Goal: Task Accomplishment & Management: Manage account settings

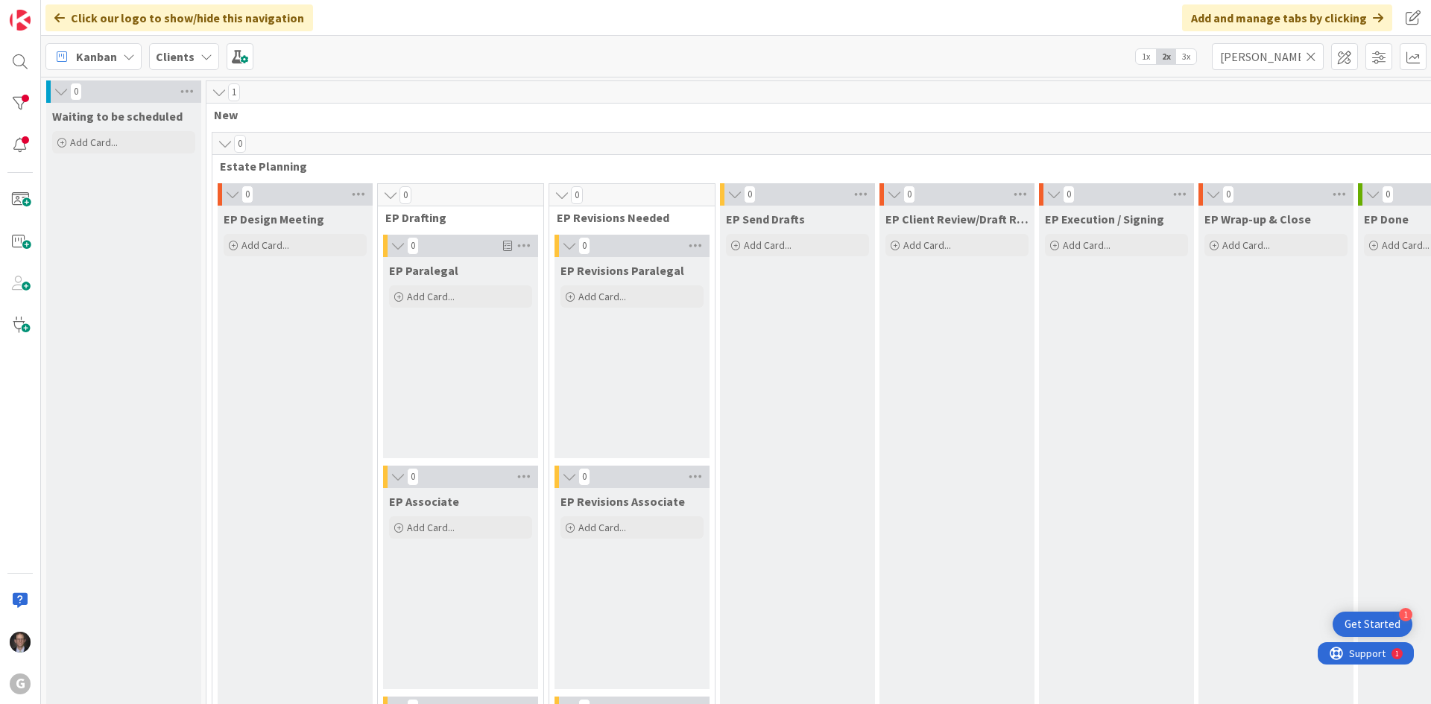
scroll to position [2417, 0]
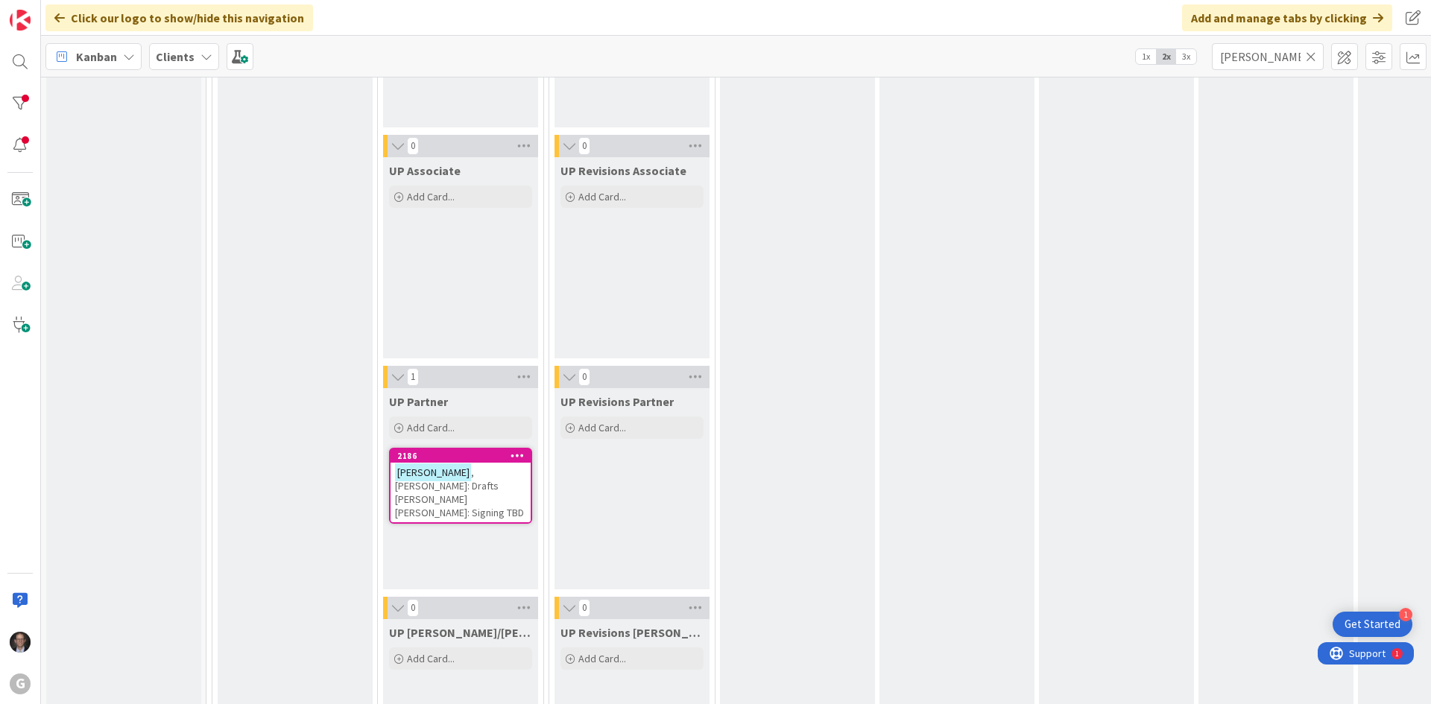
click at [1311, 53] on icon at bounding box center [1311, 56] width 10 height 13
click at [1277, 54] on input "text" at bounding box center [1268, 56] width 112 height 27
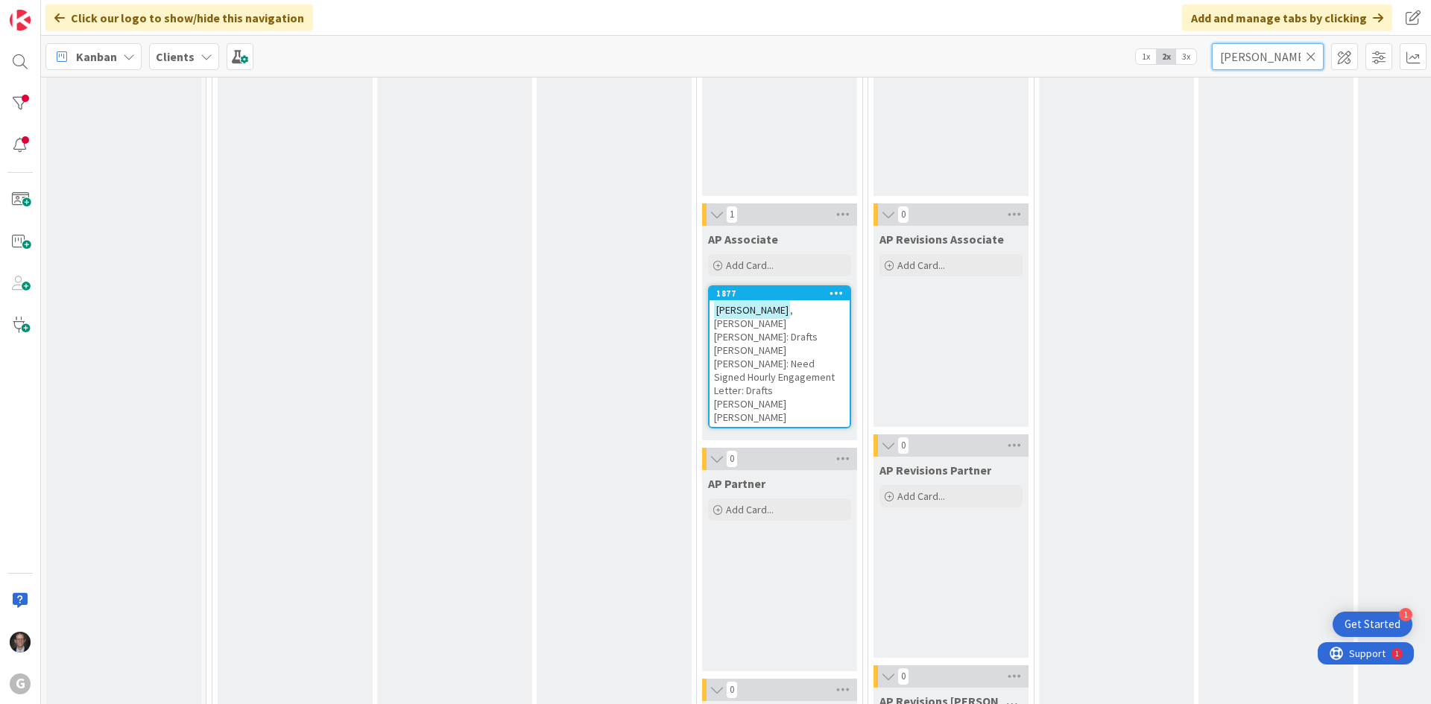
scroll to position [1341, 0]
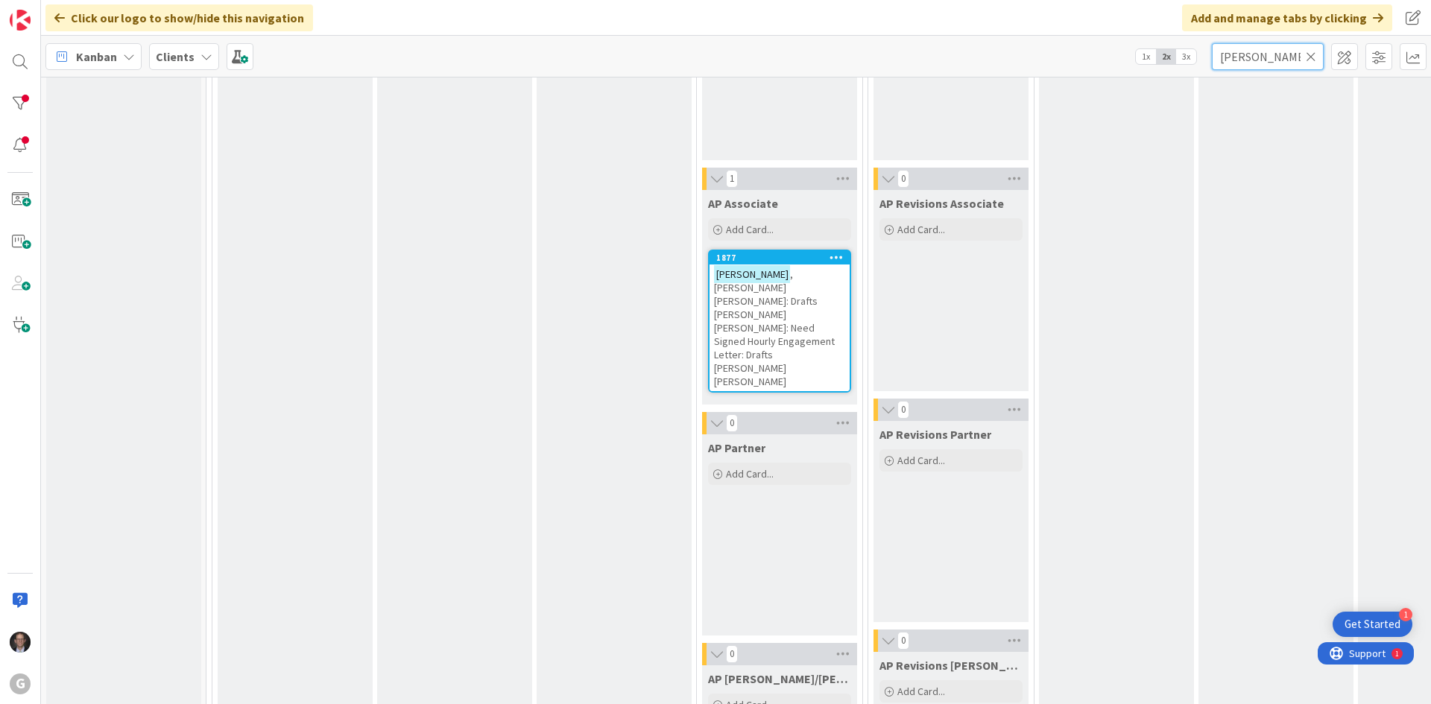
type input "[PERSON_NAME]"
click at [776, 299] on span ", [PERSON_NAME] [PERSON_NAME]: Drafts [PERSON_NAME] [PERSON_NAME]: Need Signed …" at bounding box center [774, 328] width 121 height 121
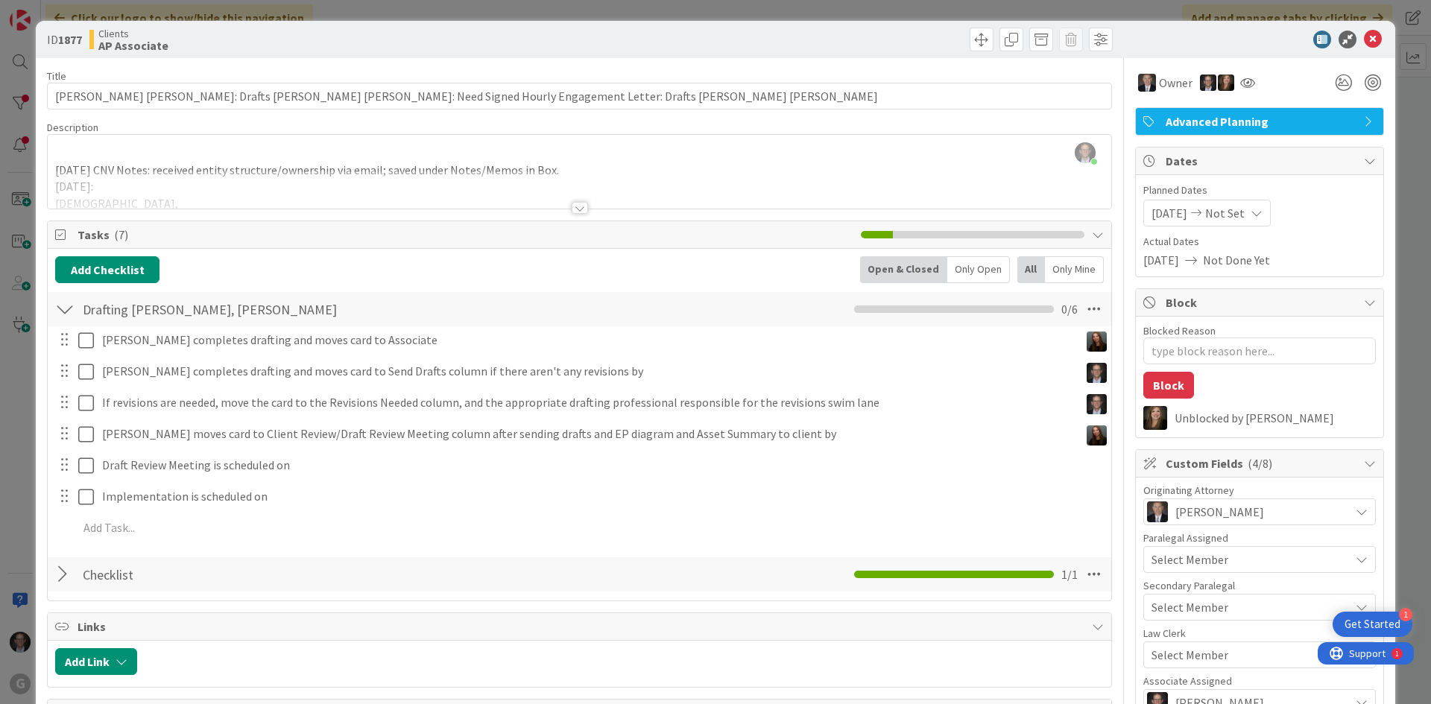
click at [572, 206] on div at bounding box center [580, 208] width 16 height 12
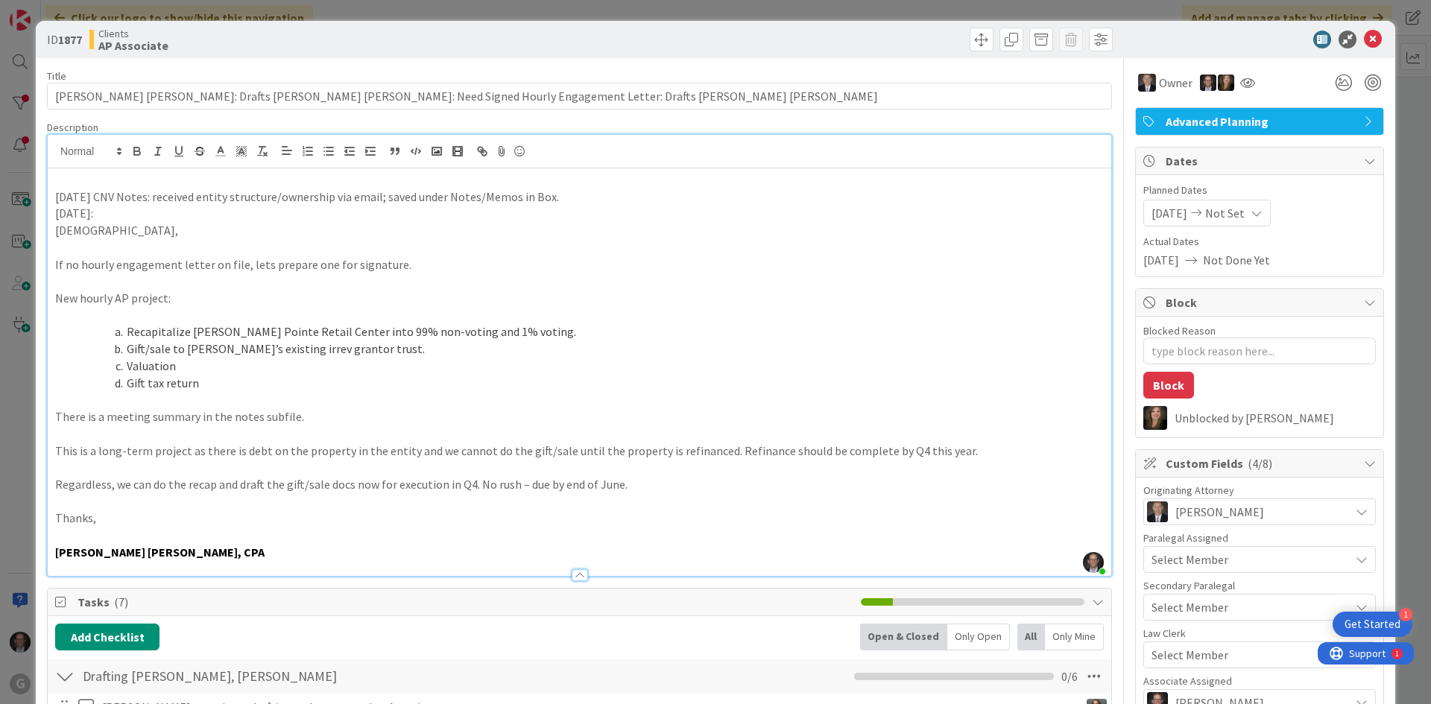
click at [65, 178] on p at bounding box center [579, 179] width 1048 height 17
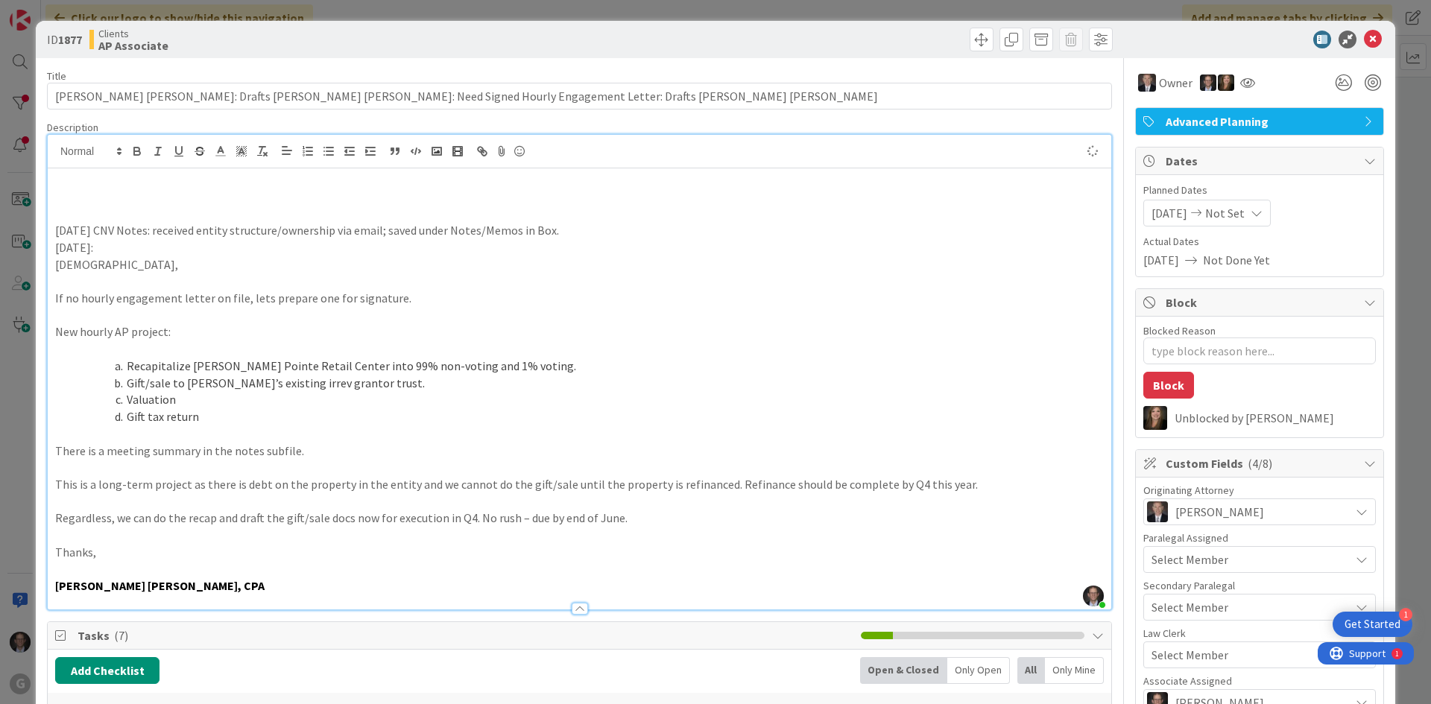
type textarea "x"
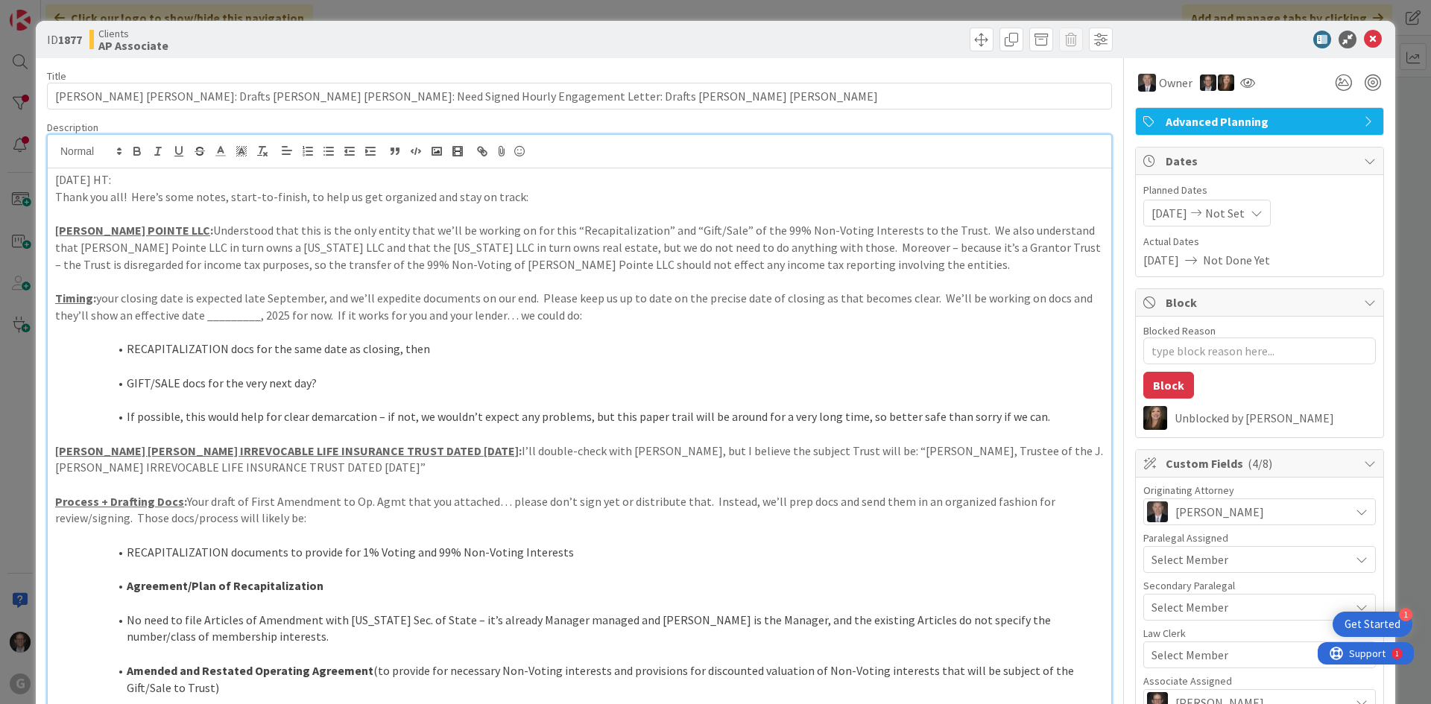
click at [104, 180] on p "[DATE] HT:" at bounding box center [579, 179] width 1048 height 17
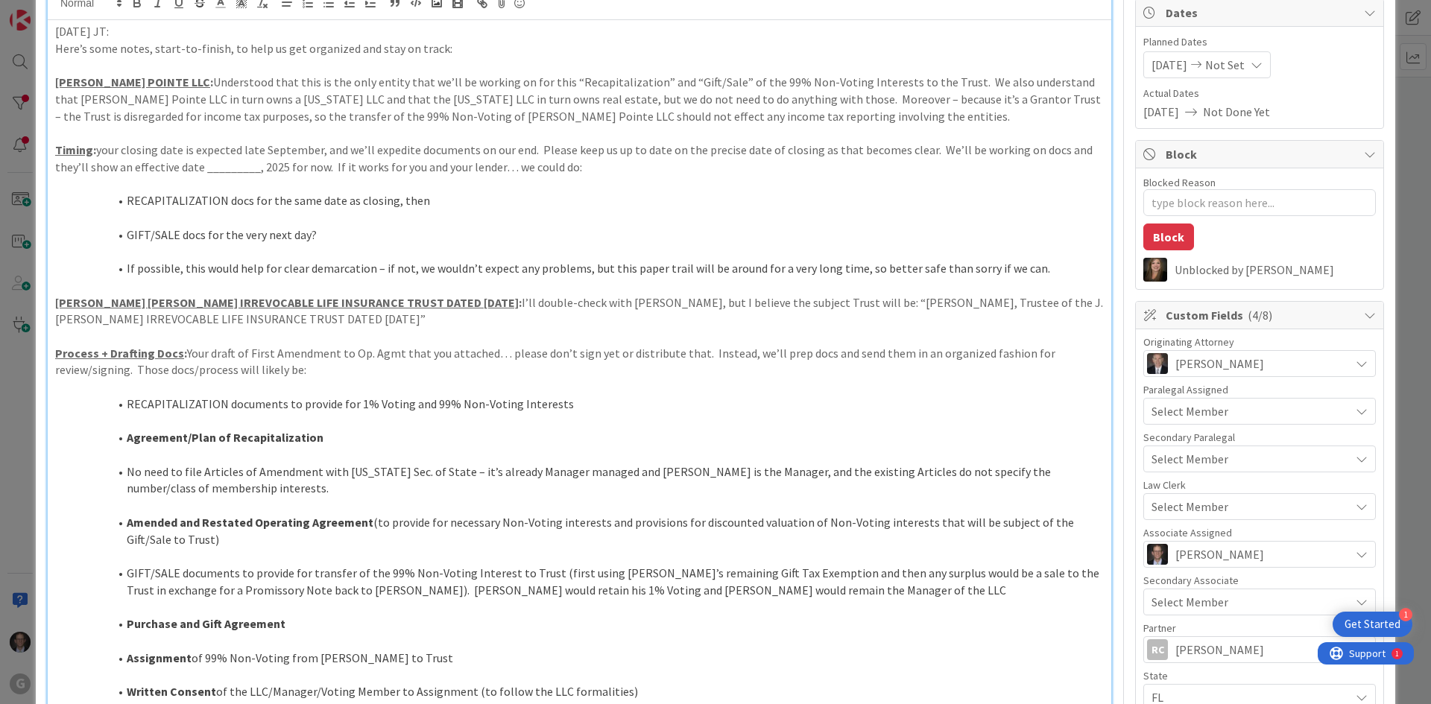
scroll to position [149, 0]
click at [127, 197] on li "RECAPITALIZATION docs for the same date as closing, then" at bounding box center [588, 200] width 1031 height 17
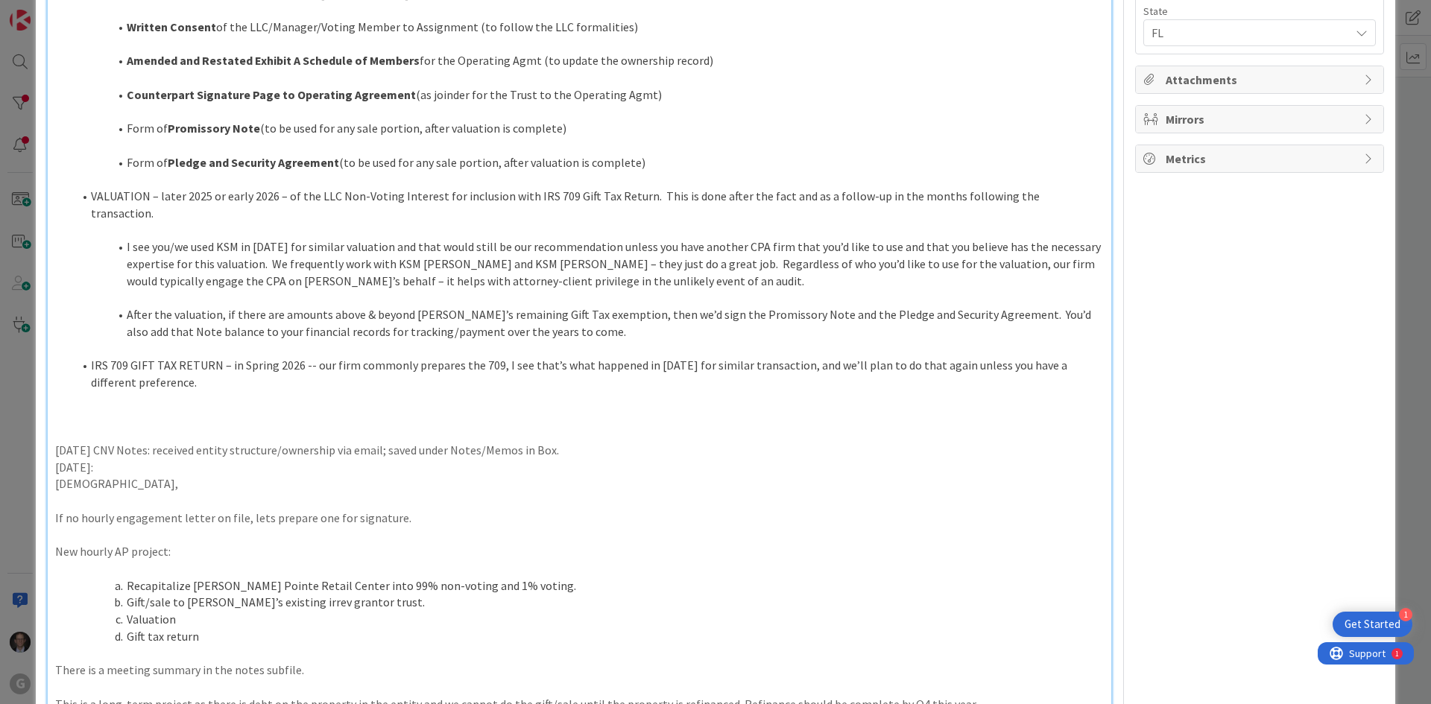
scroll to position [814, 0]
click at [87, 390] on p at bounding box center [579, 398] width 1048 height 17
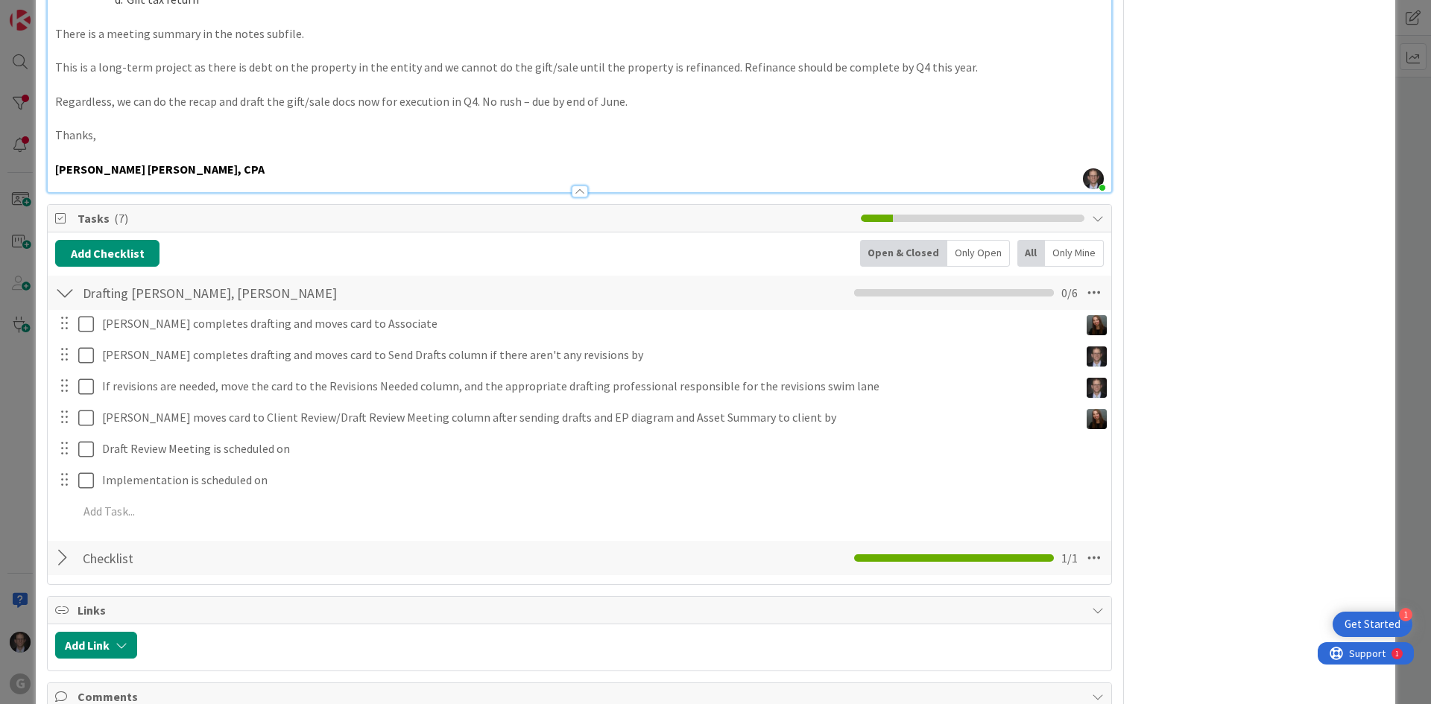
scroll to position [1341, 0]
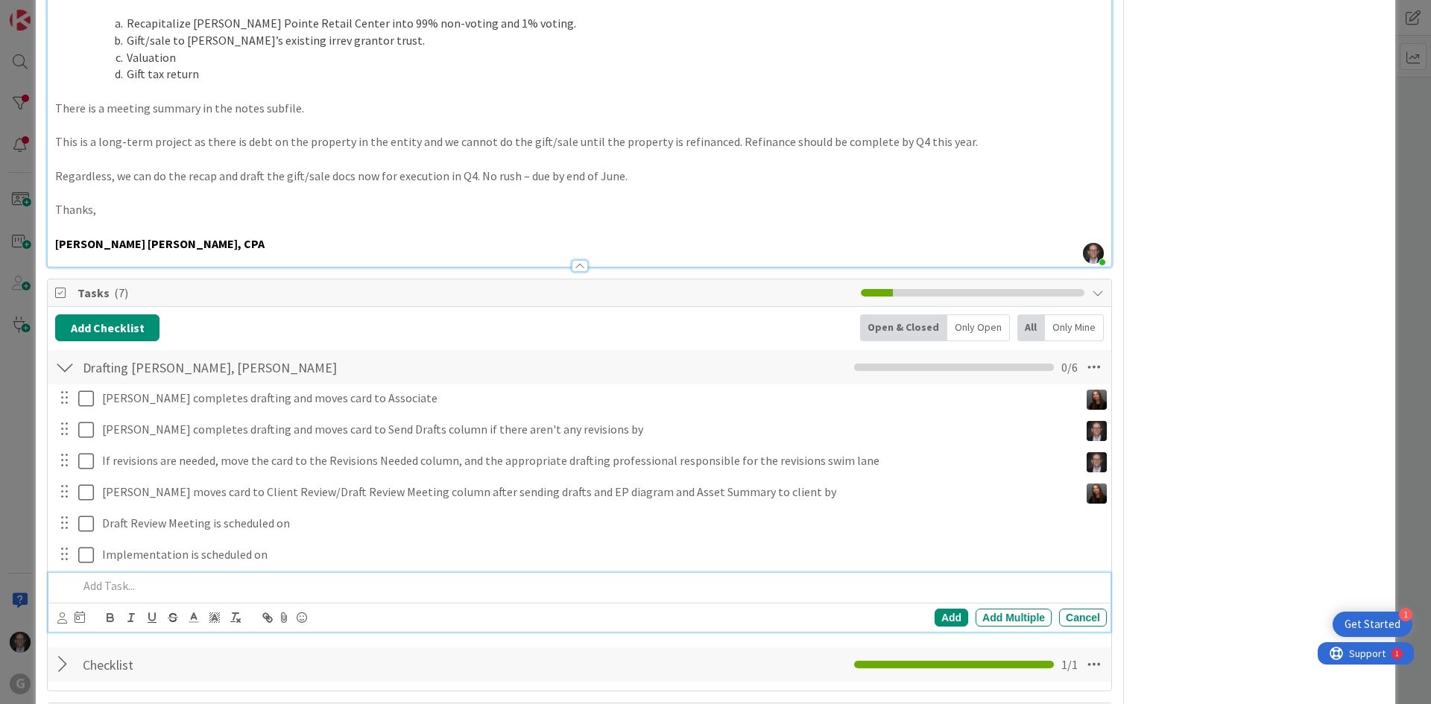
type textarea "x"
click at [113, 578] on p at bounding box center [589, 586] width 1022 height 17
click at [58, 613] on icon at bounding box center [62, 618] width 10 height 11
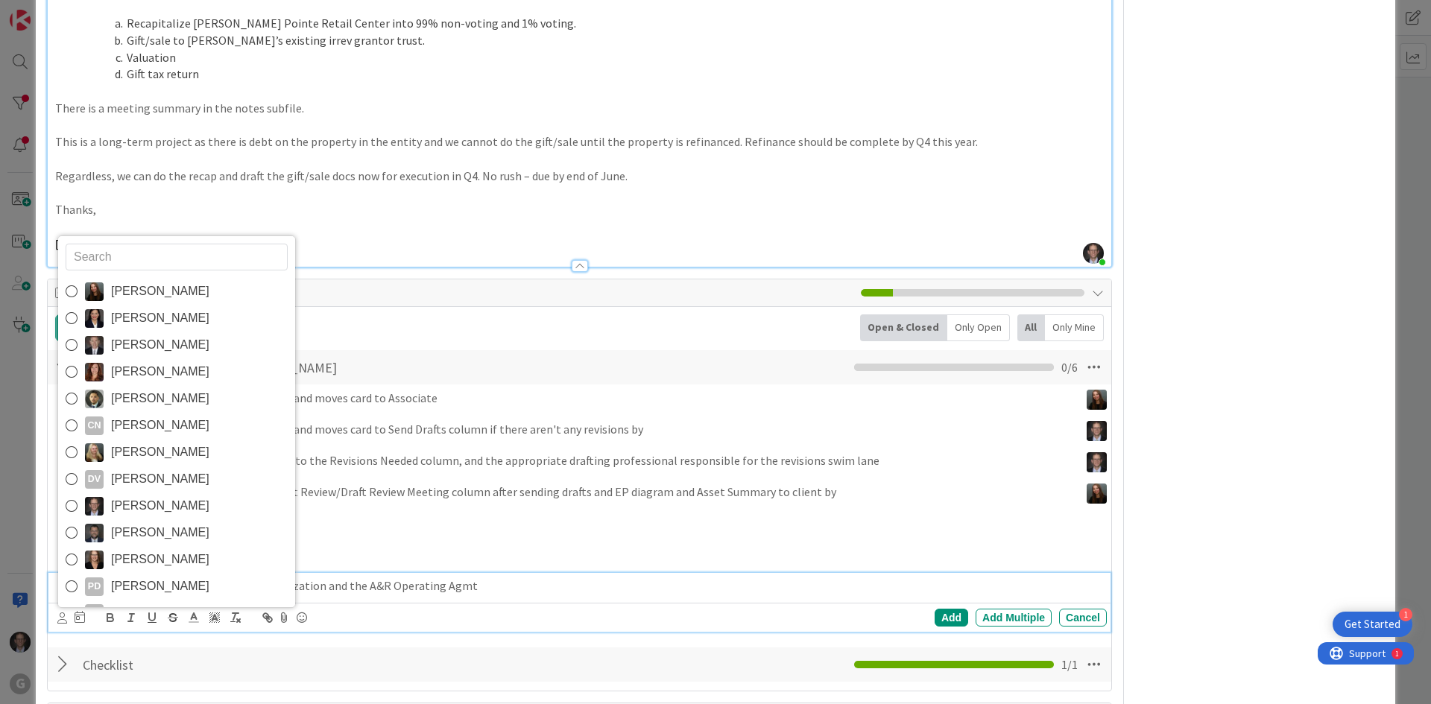
click at [72, 495] on icon at bounding box center [72, 506] width 12 height 22
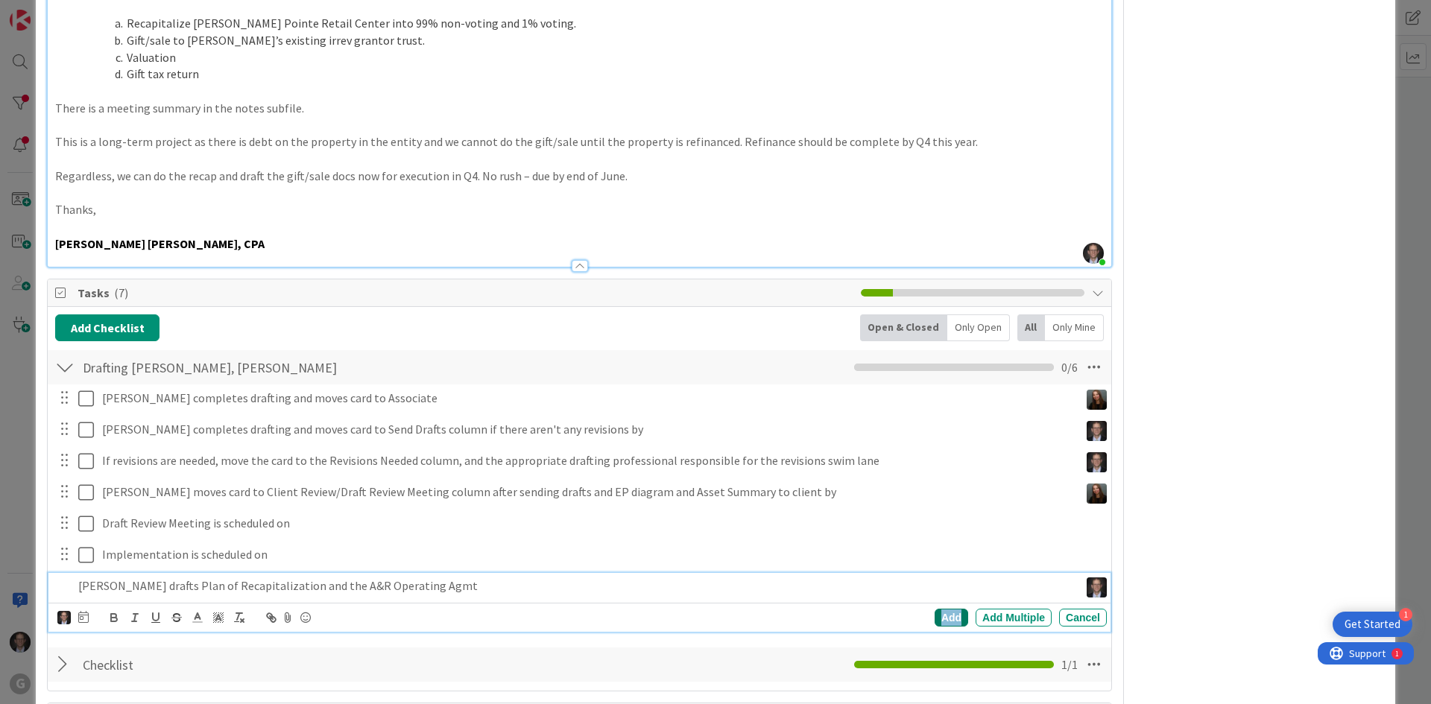
click at [935, 609] on div "Add" at bounding box center [951, 618] width 34 height 18
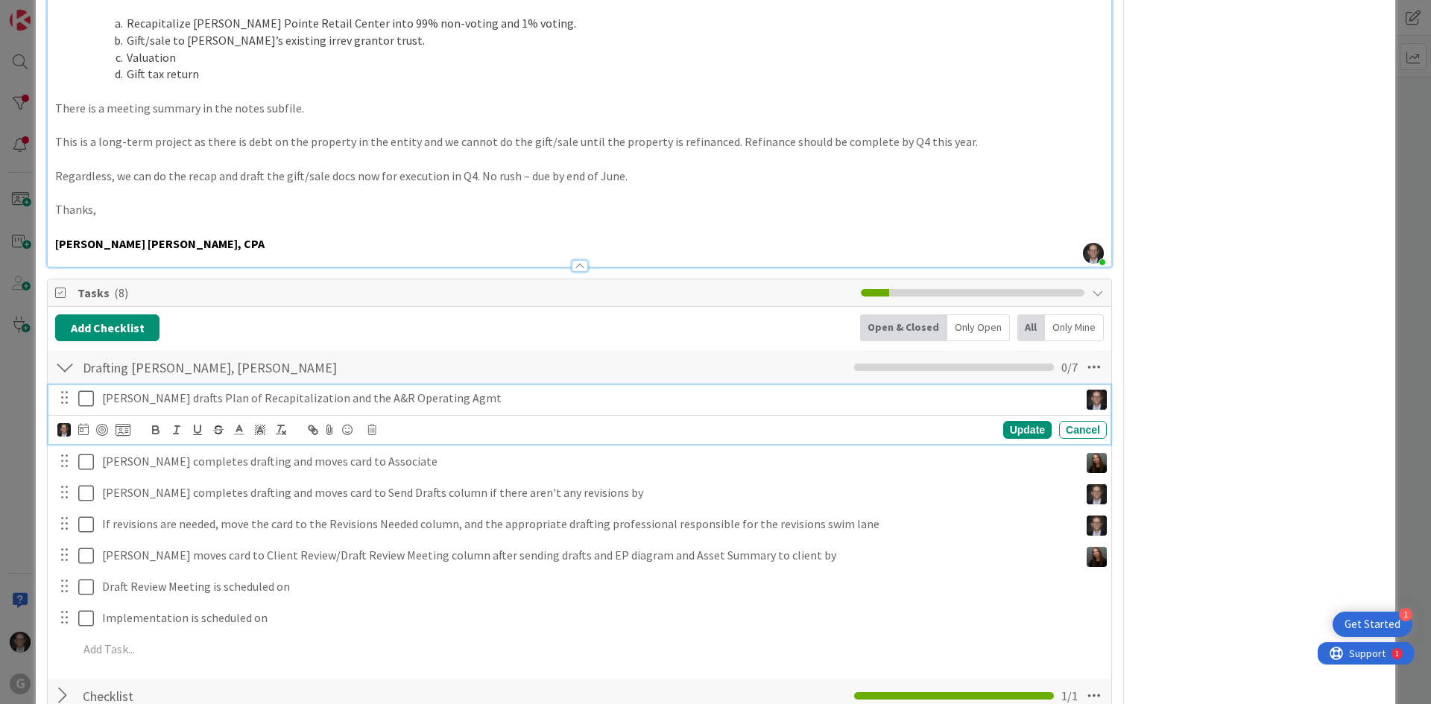
click at [84, 390] on icon at bounding box center [86, 399] width 16 height 18
type textarea "x"
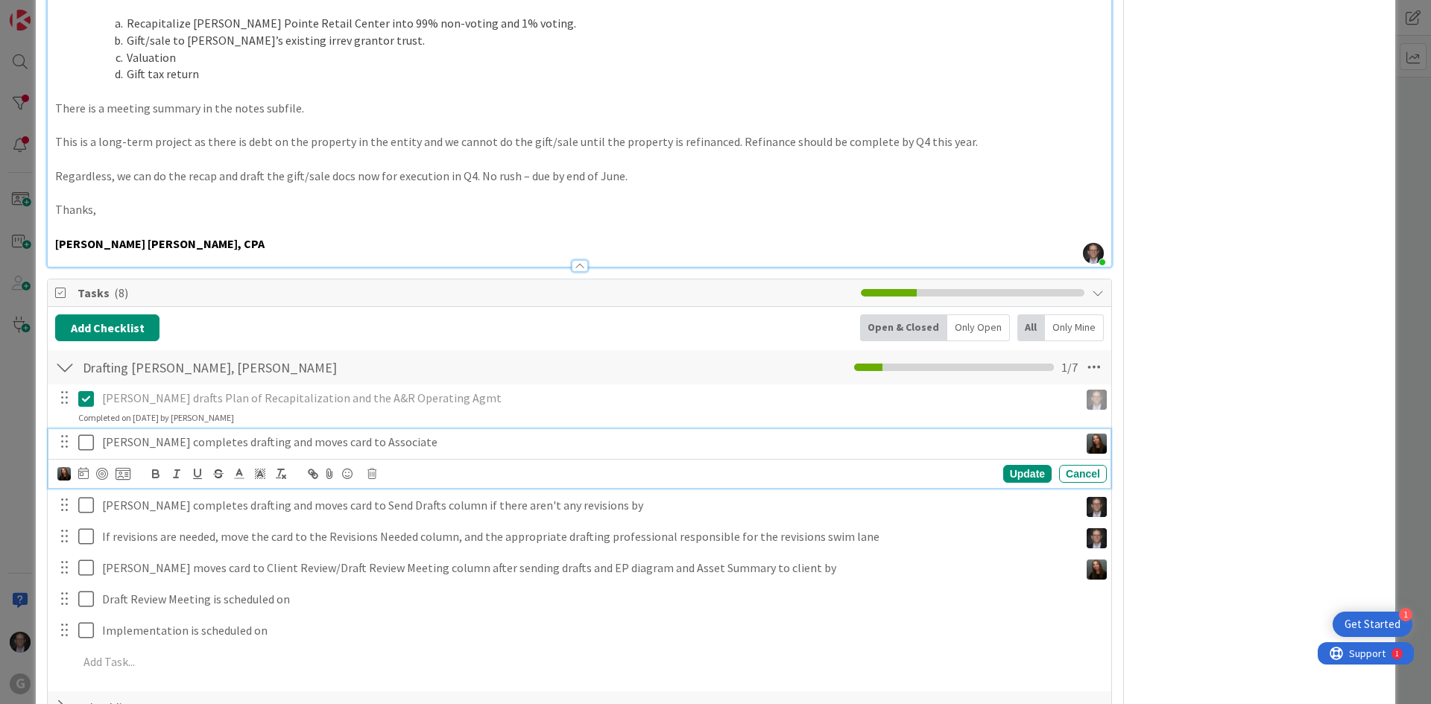
click at [156, 434] on p "[PERSON_NAME] completes drafting and moves card to Associate" at bounding box center [587, 442] width 971 height 17
click at [85, 467] on icon at bounding box center [83, 473] width 10 height 12
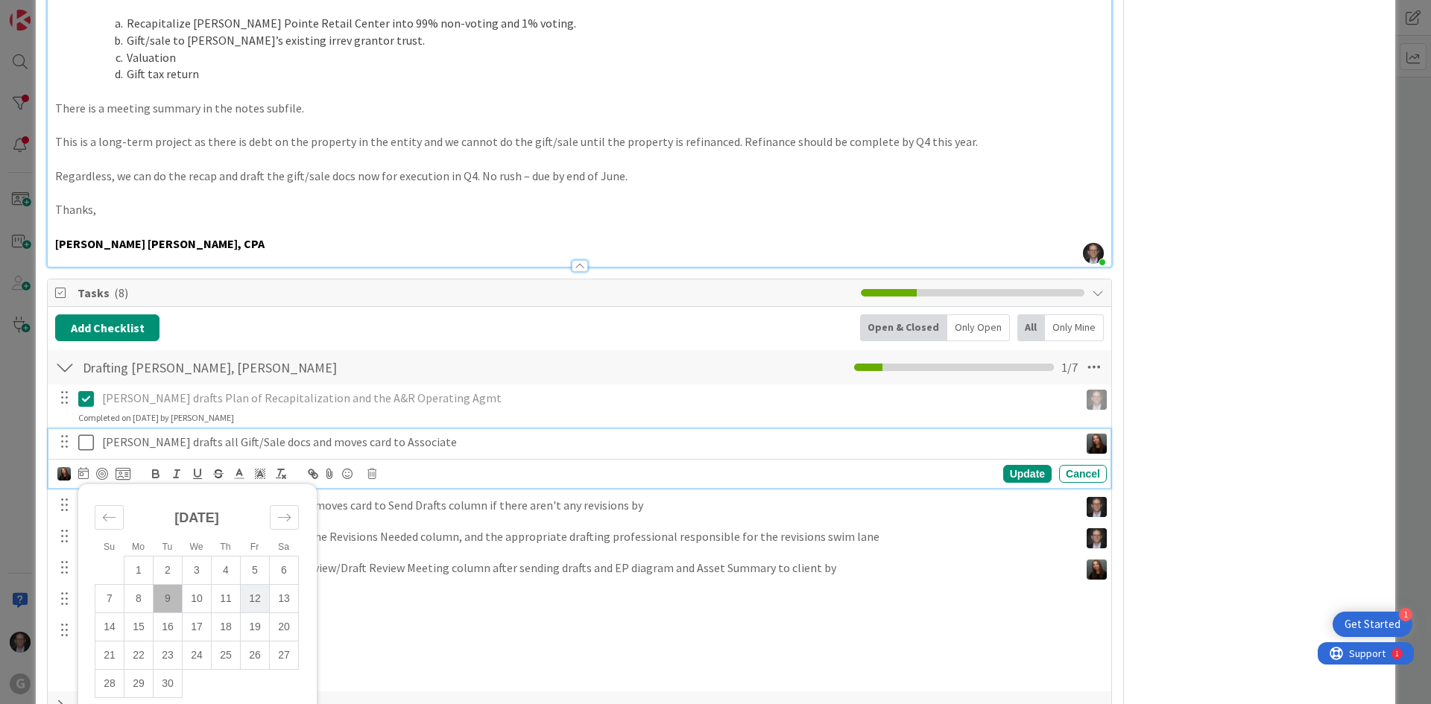
click at [258, 584] on td "12" at bounding box center [255, 598] width 29 height 28
type input "[DATE]"
click at [1009, 465] on div "Update" at bounding box center [1027, 474] width 48 height 18
type textarea "x"
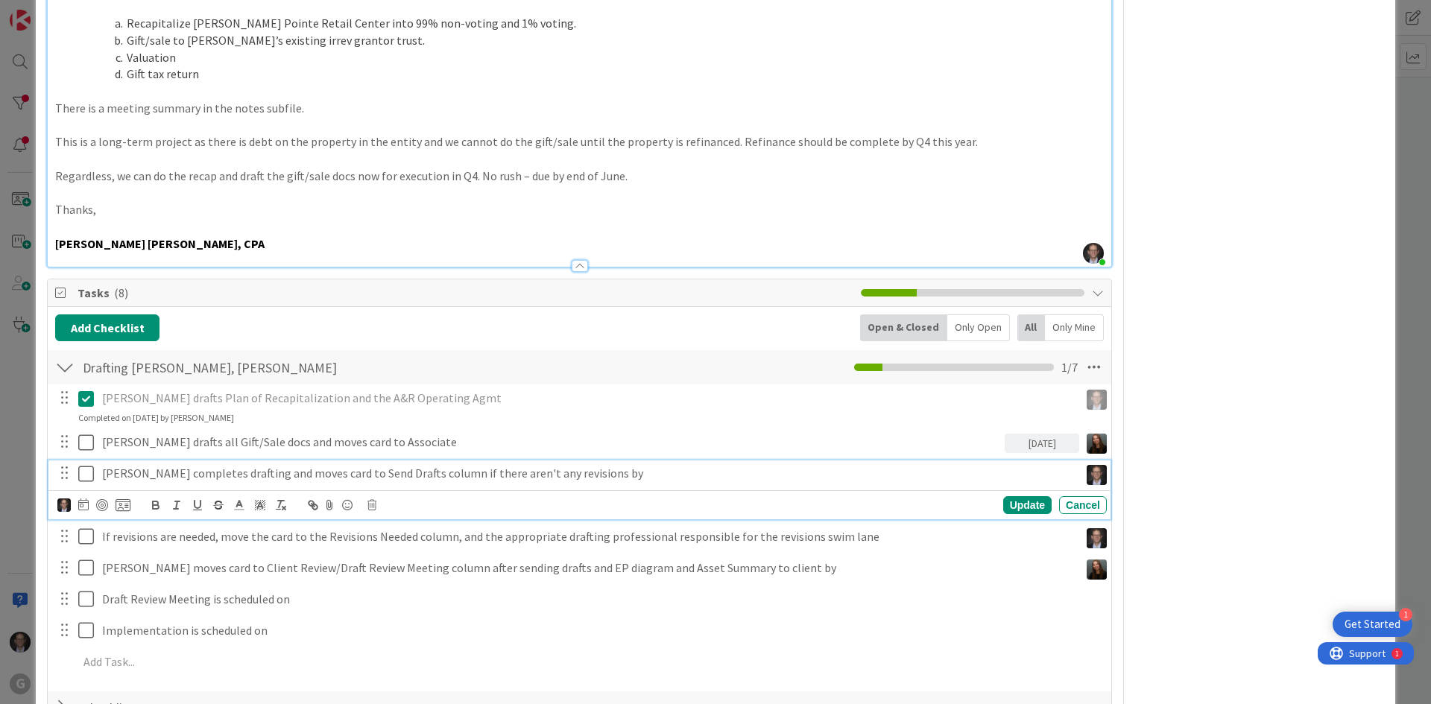
click at [130, 465] on p "[PERSON_NAME] completes drafting and moves card to Send Drafts column if there …" at bounding box center [587, 473] width 971 height 17
click at [80, 499] on icon at bounding box center [83, 505] width 10 height 12
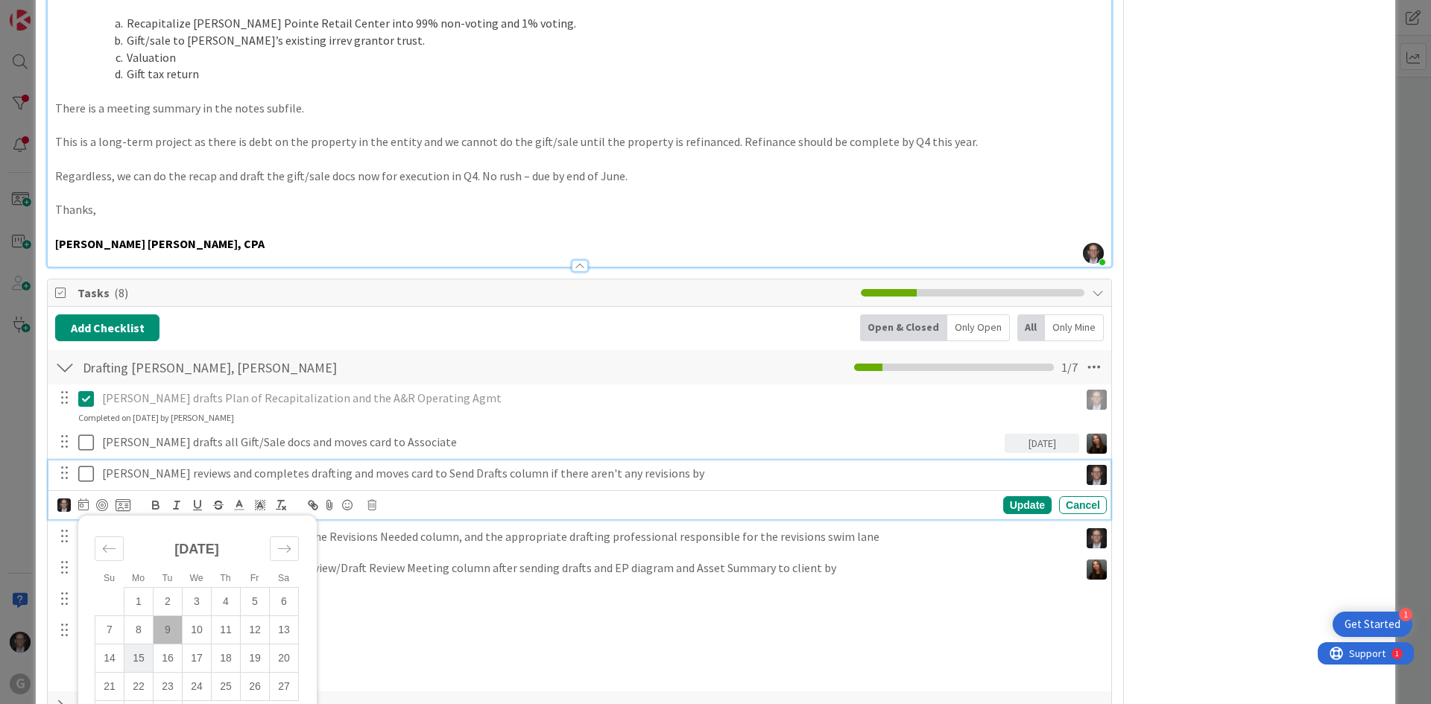
click at [143, 644] on td "15" at bounding box center [138, 658] width 29 height 28
type input "[DATE]"
click at [1015, 496] on div "Update" at bounding box center [1027, 505] width 48 height 18
type textarea "x"
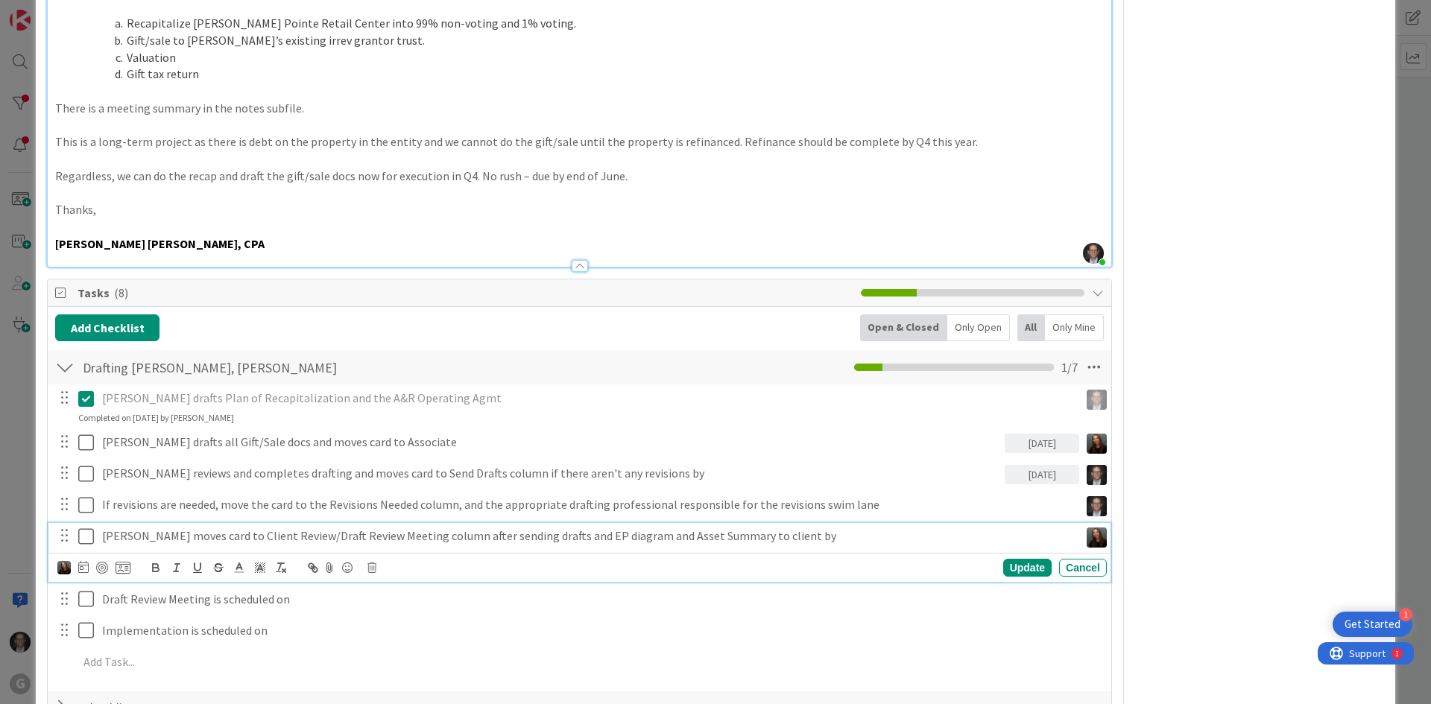
drag, startPoint x: 219, startPoint y: 517, endPoint x: 229, endPoint y: 512, distance: 11.0
click at [219, 528] on p "[PERSON_NAME] moves card to Client Review/Draft Review Meeting column after sen…" at bounding box center [587, 536] width 971 height 17
click at [82, 561] on icon at bounding box center [83, 567] width 10 height 12
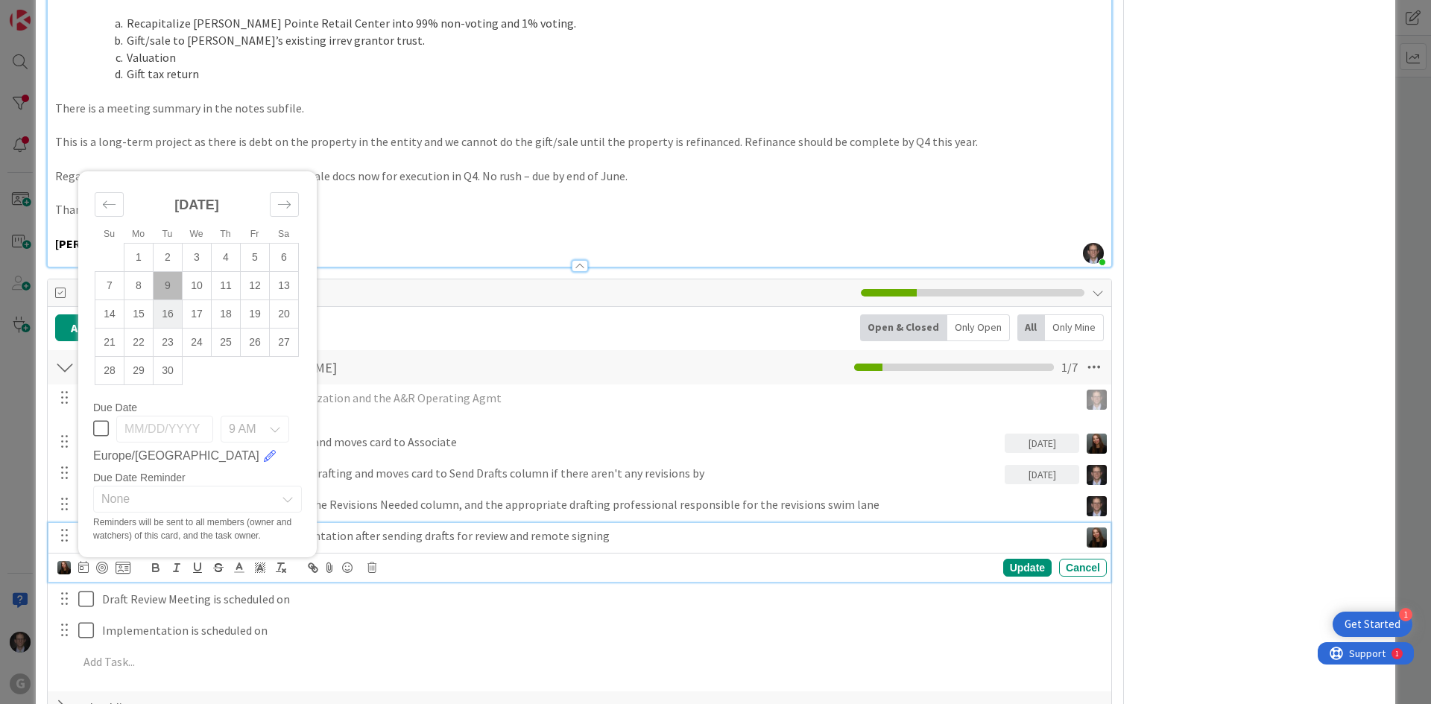
click at [164, 300] on td "16" at bounding box center [168, 314] width 29 height 28
type input "[DATE]"
click at [1027, 559] on div "Update" at bounding box center [1027, 568] width 48 height 18
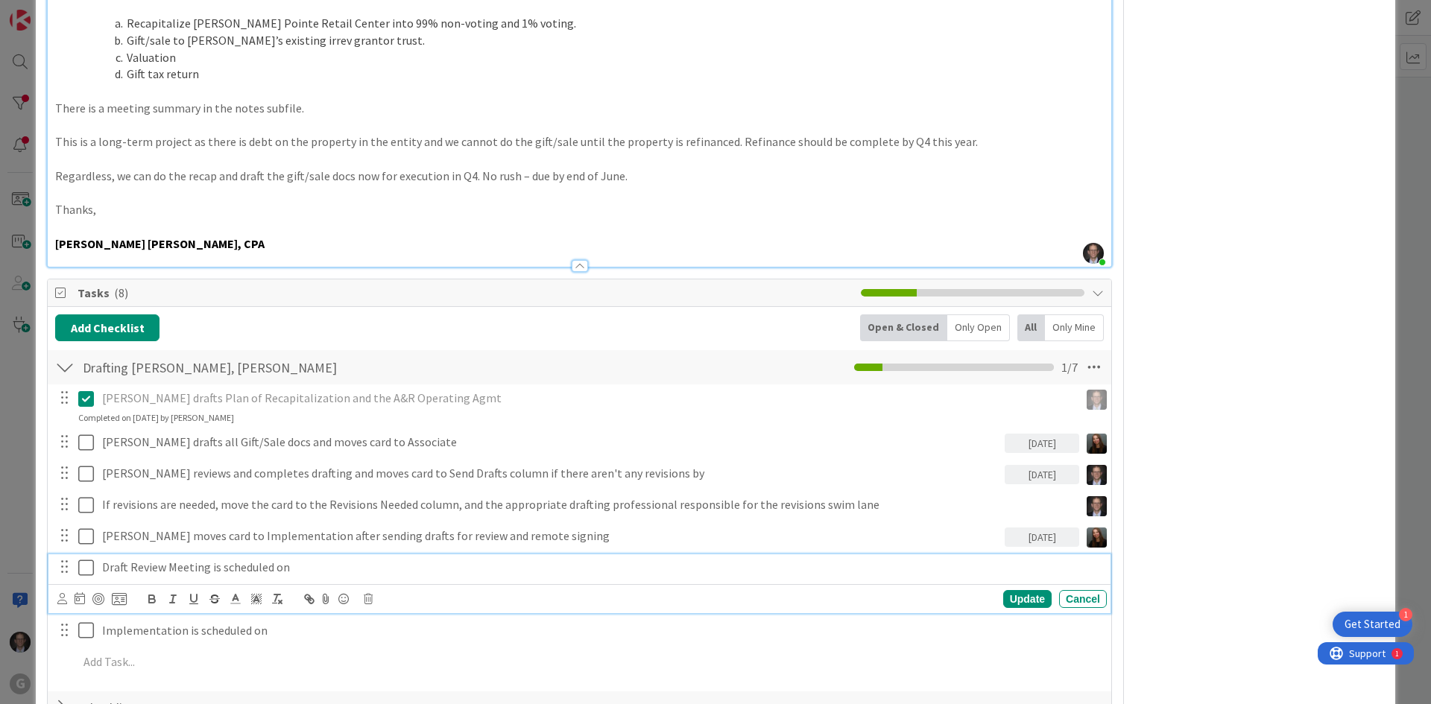
click at [252, 559] on p "Draft Review Meeting is scheduled on" at bounding box center [601, 567] width 999 height 17
click at [373, 589] on div "Update Cancel" at bounding box center [581, 599] width 1049 height 21
click at [364, 594] on icon at bounding box center [368, 599] width 9 height 10
click at [403, 649] on div "Delete" at bounding box center [406, 662] width 55 height 27
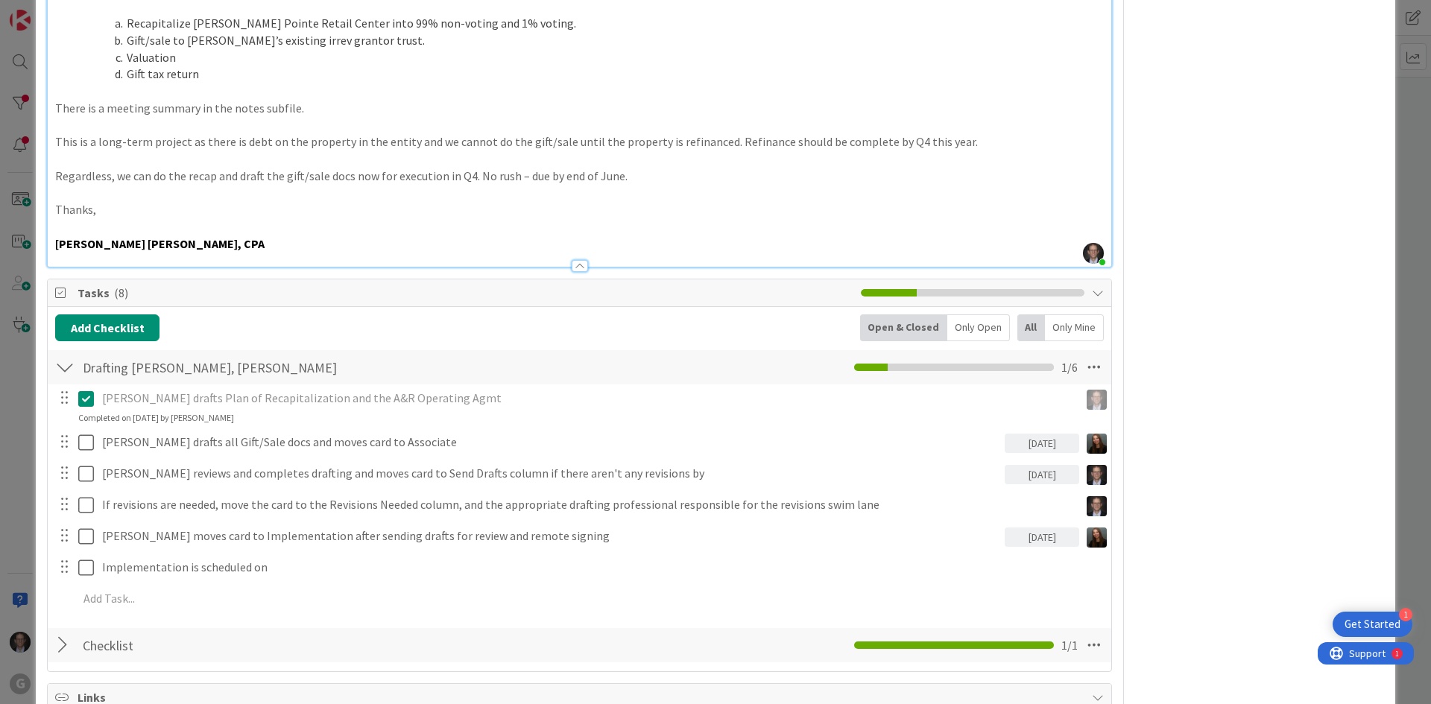
type textarea "x"
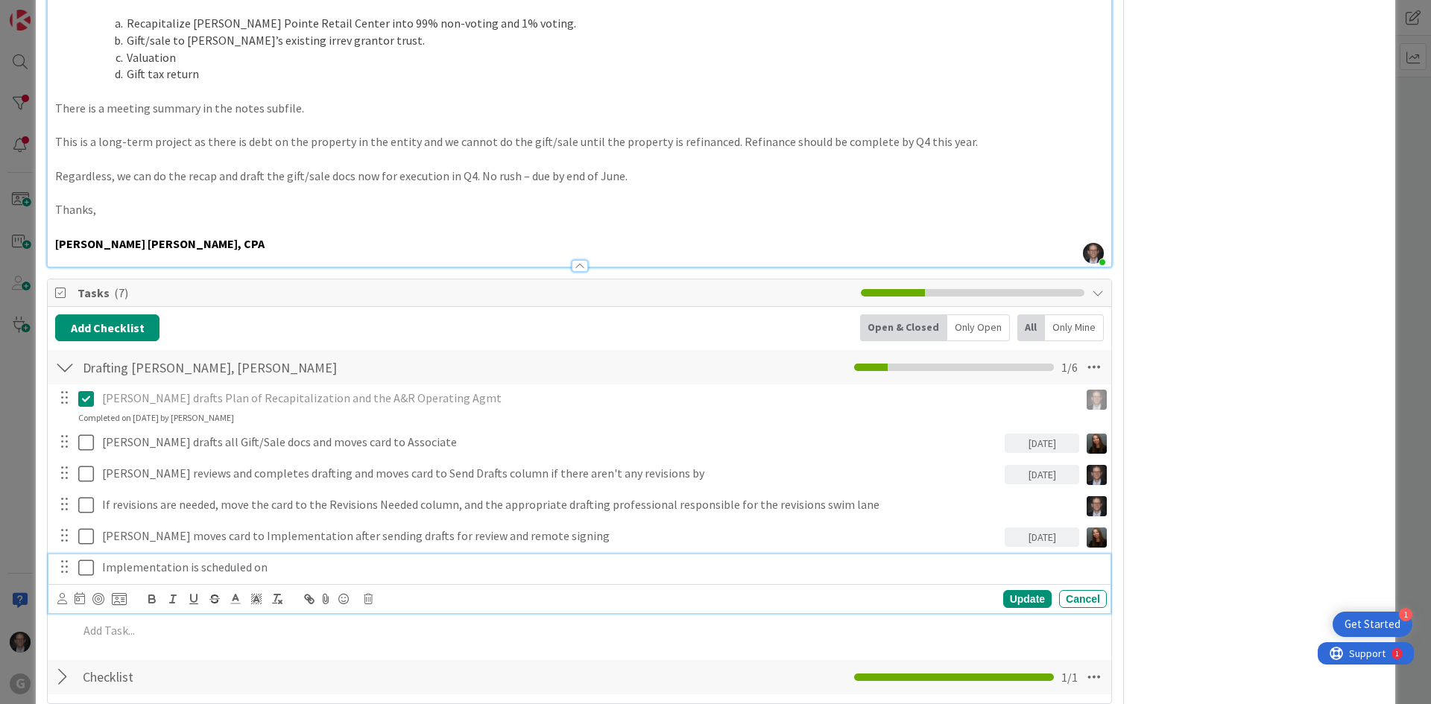
click at [186, 559] on p "Implementation is scheduled on" at bounding box center [601, 567] width 999 height 17
click at [106, 559] on p "Implementation is scheduled on" at bounding box center [601, 567] width 999 height 17
click at [64, 593] on icon at bounding box center [62, 598] width 10 height 11
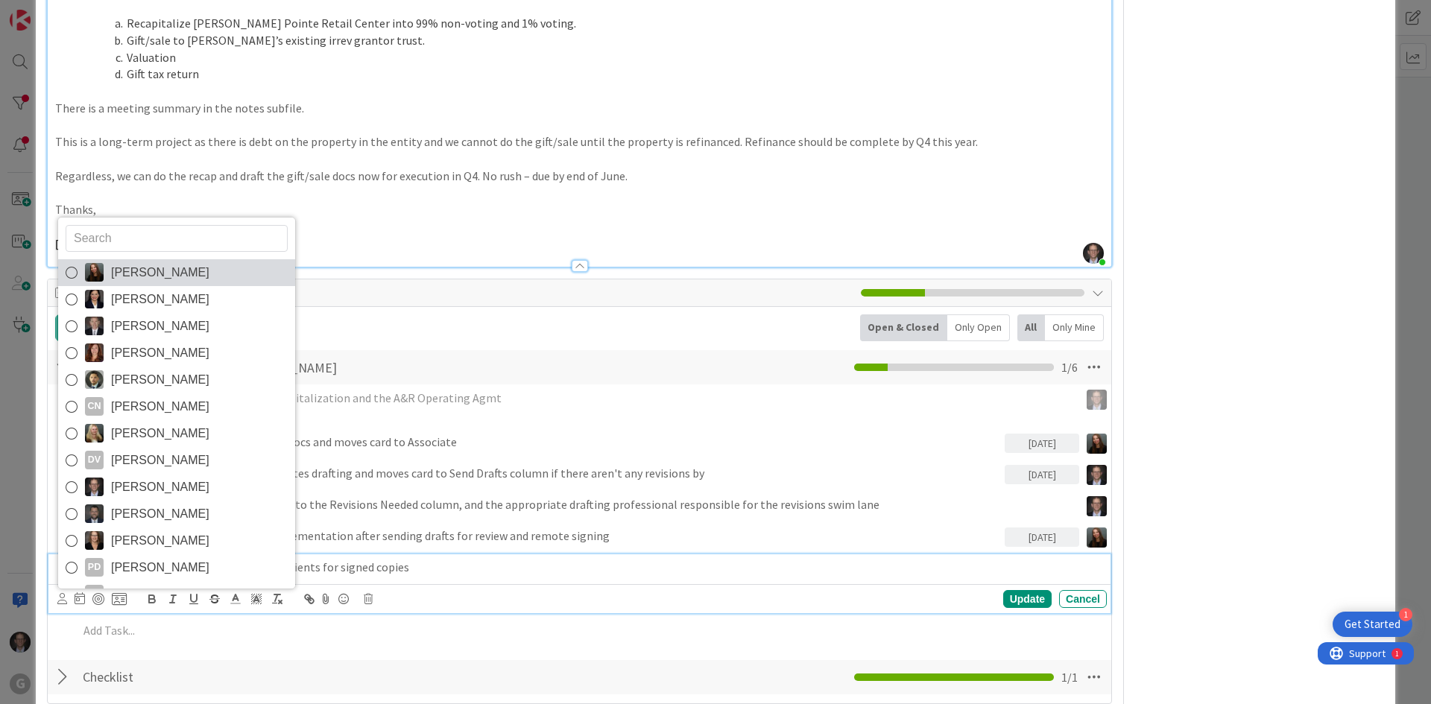
click at [71, 262] on icon at bounding box center [72, 273] width 12 height 22
type textarea "x"
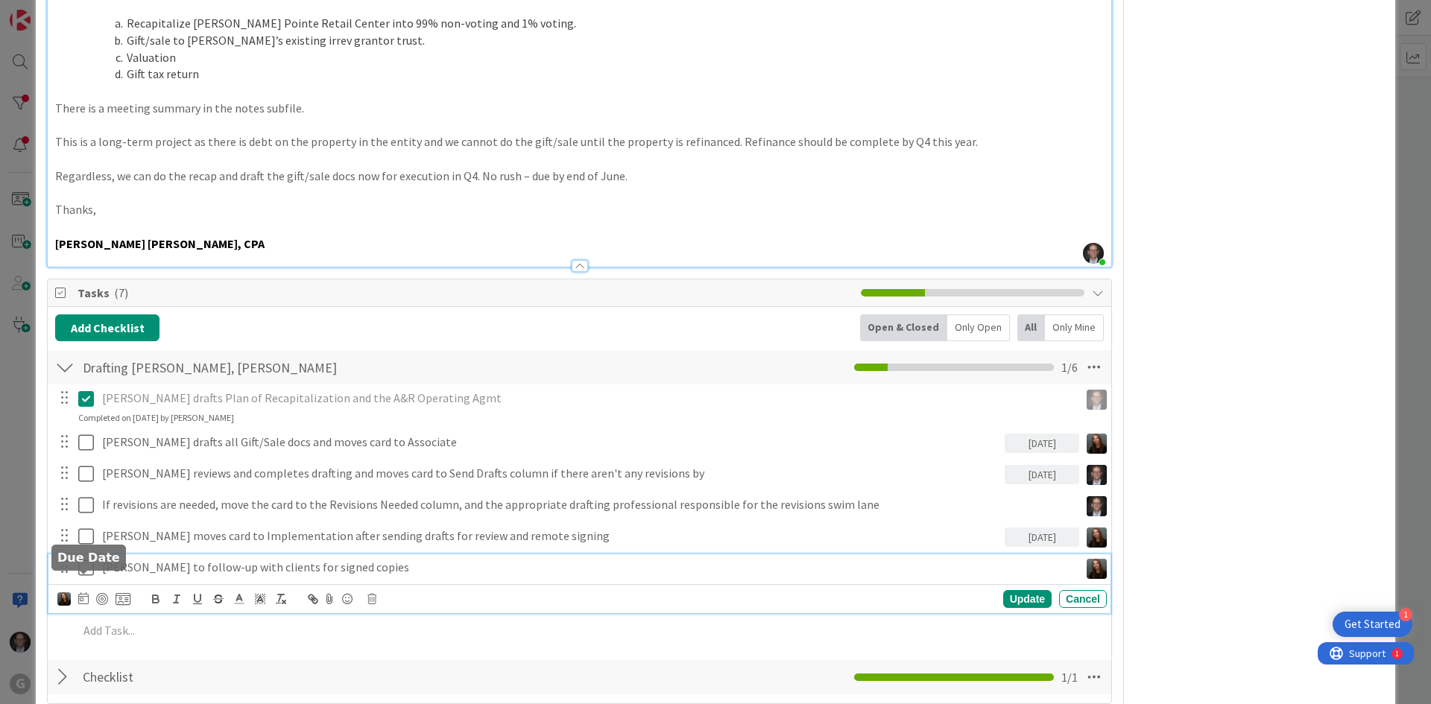
click at [84, 592] on icon at bounding box center [83, 598] width 10 height 12
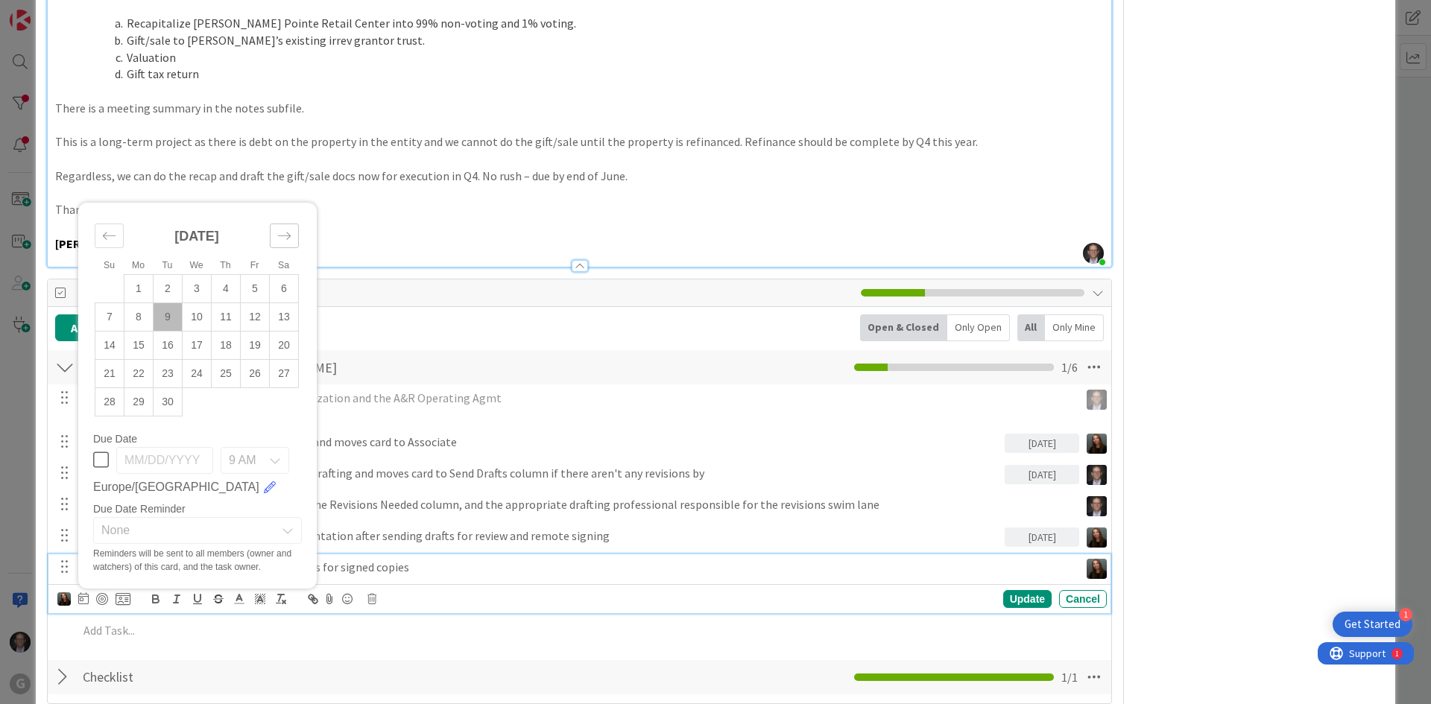
click at [288, 229] on icon "Move forward to switch to the next month." at bounding box center [284, 236] width 14 height 14
click at [224, 331] on td "16" at bounding box center [226, 345] width 29 height 28
type input "[DATE]"
click at [1018, 590] on div "Update" at bounding box center [1027, 599] width 48 height 18
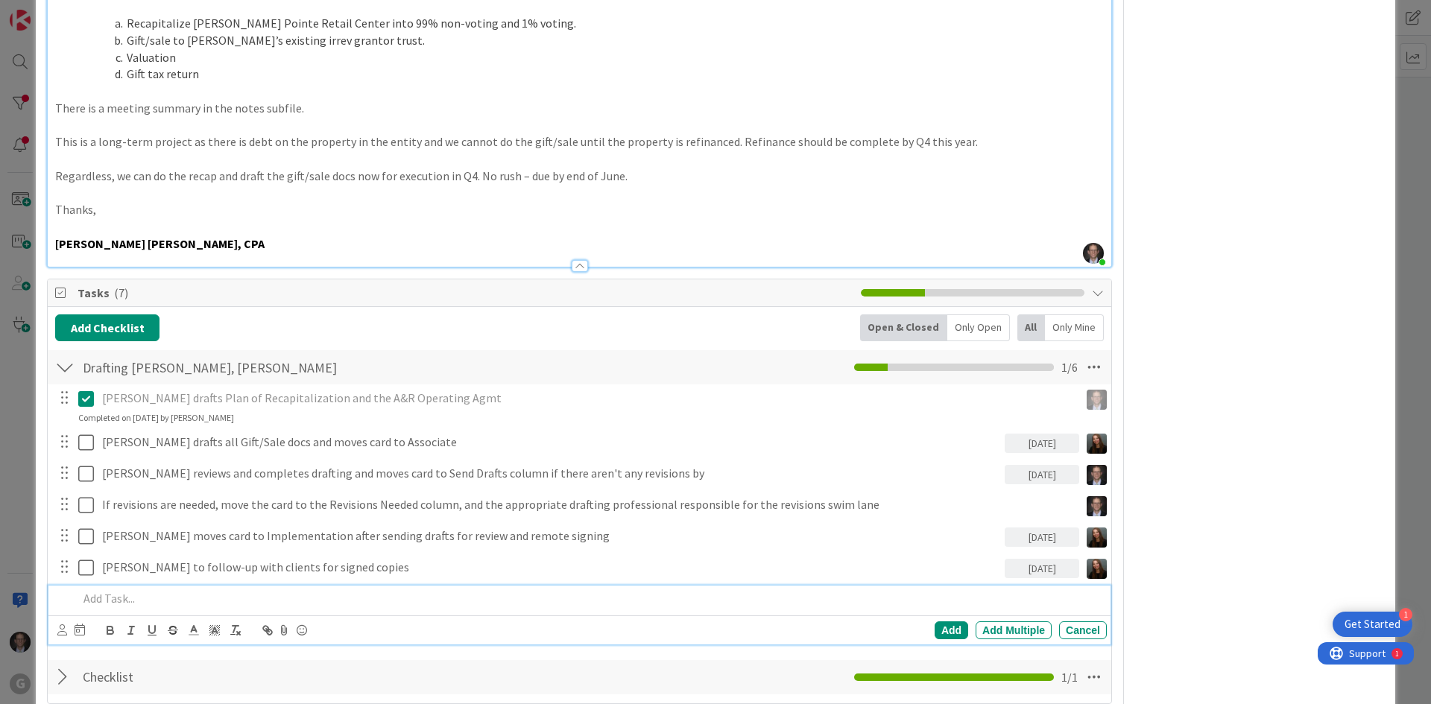
click at [113, 590] on p at bounding box center [589, 598] width 1022 height 17
click at [167, 590] on p "[PERSON_NAME] to follow-up with clients regarding valuation (retaining KSM) and…" at bounding box center [589, 598] width 1022 height 17
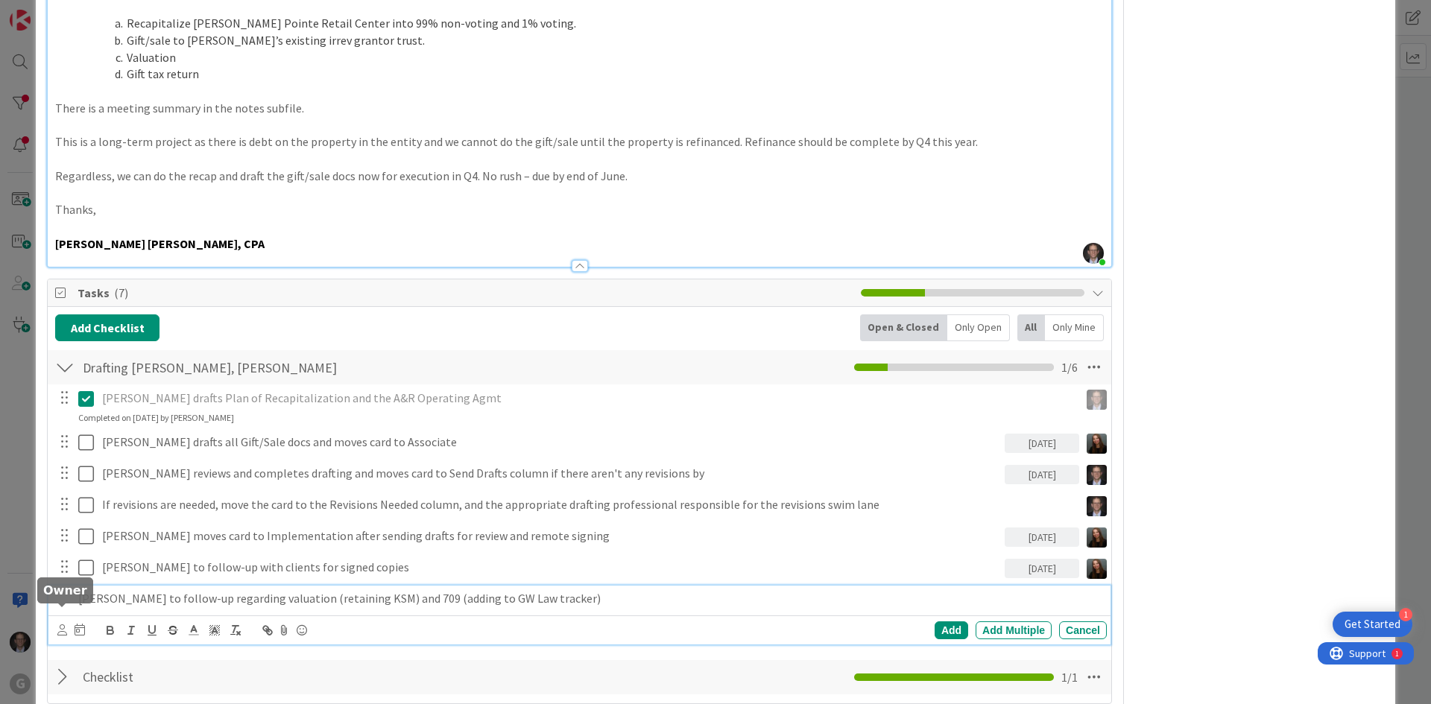
click at [63, 624] on icon at bounding box center [62, 629] width 10 height 11
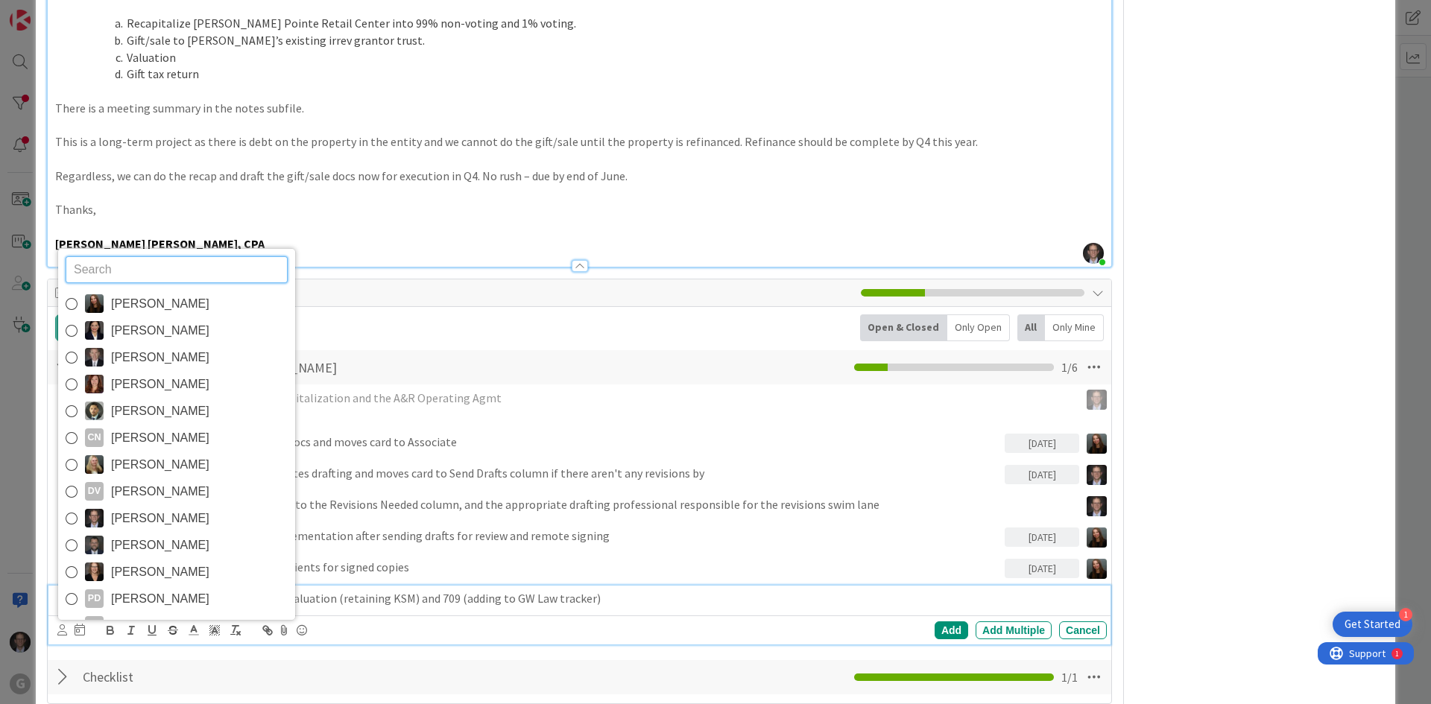
drag, startPoint x: 73, startPoint y: 499, endPoint x: 84, endPoint y: 495, distance: 11.8
click at [73, 507] on icon at bounding box center [72, 518] width 12 height 22
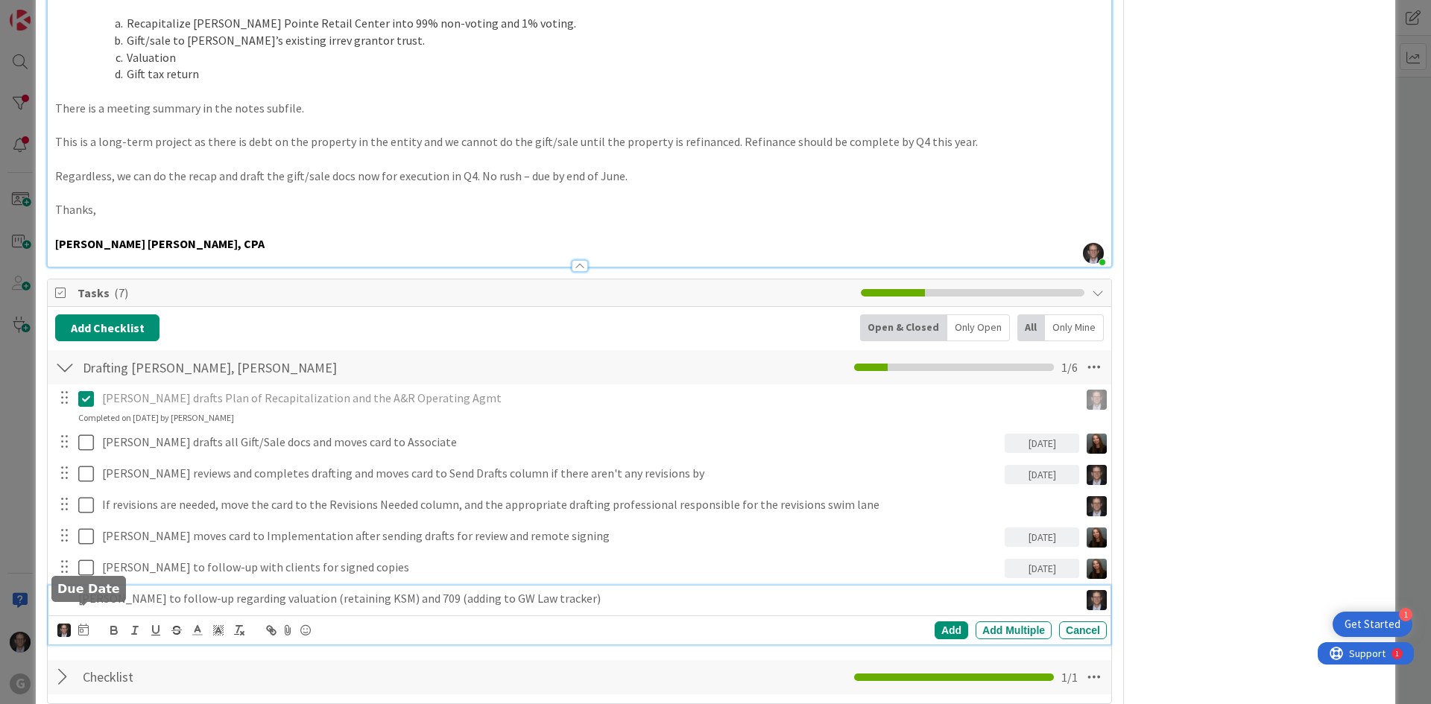
click at [88, 624] on icon at bounding box center [83, 630] width 10 height 12
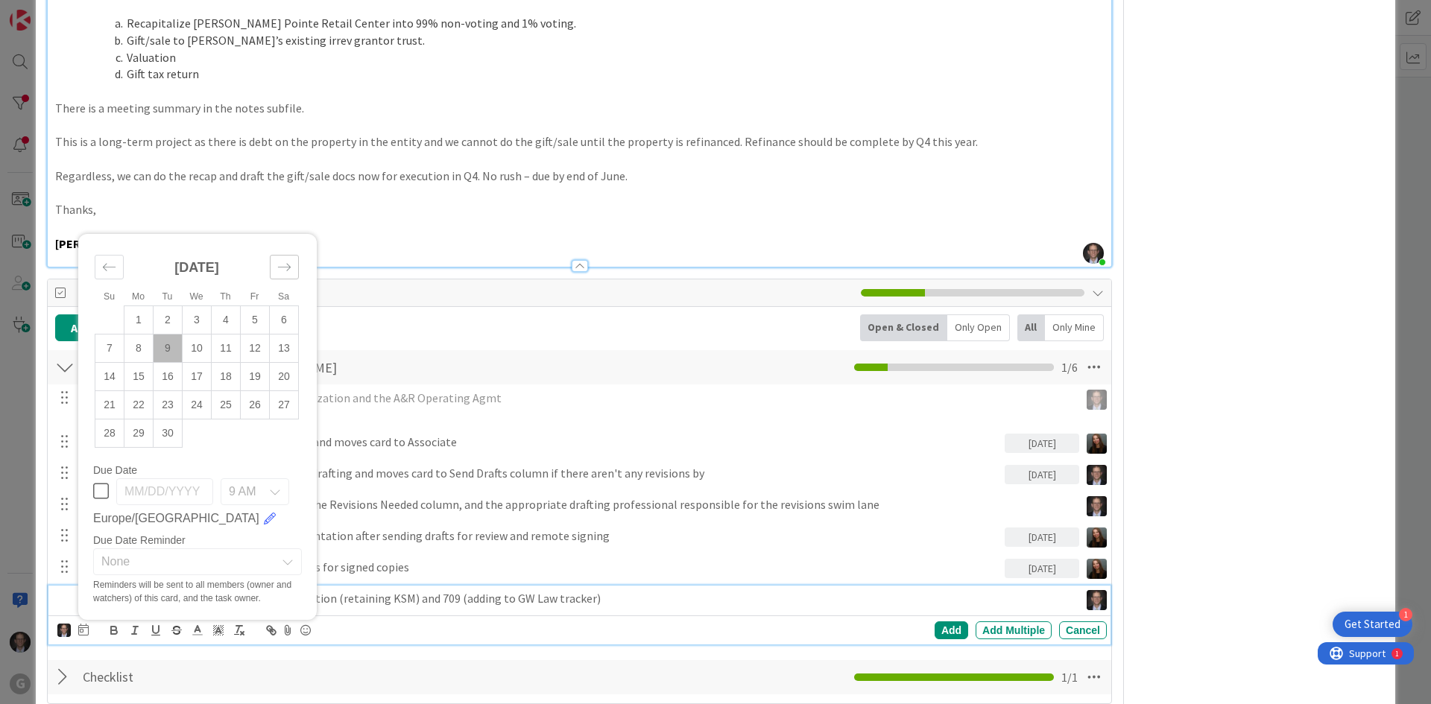
click at [292, 255] on div "Move forward to switch to the next month." at bounding box center [284, 267] width 29 height 25
click at [223, 362] on td "16" at bounding box center [226, 376] width 29 height 28
click at [941, 621] on div "Add" at bounding box center [951, 630] width 34 height 18
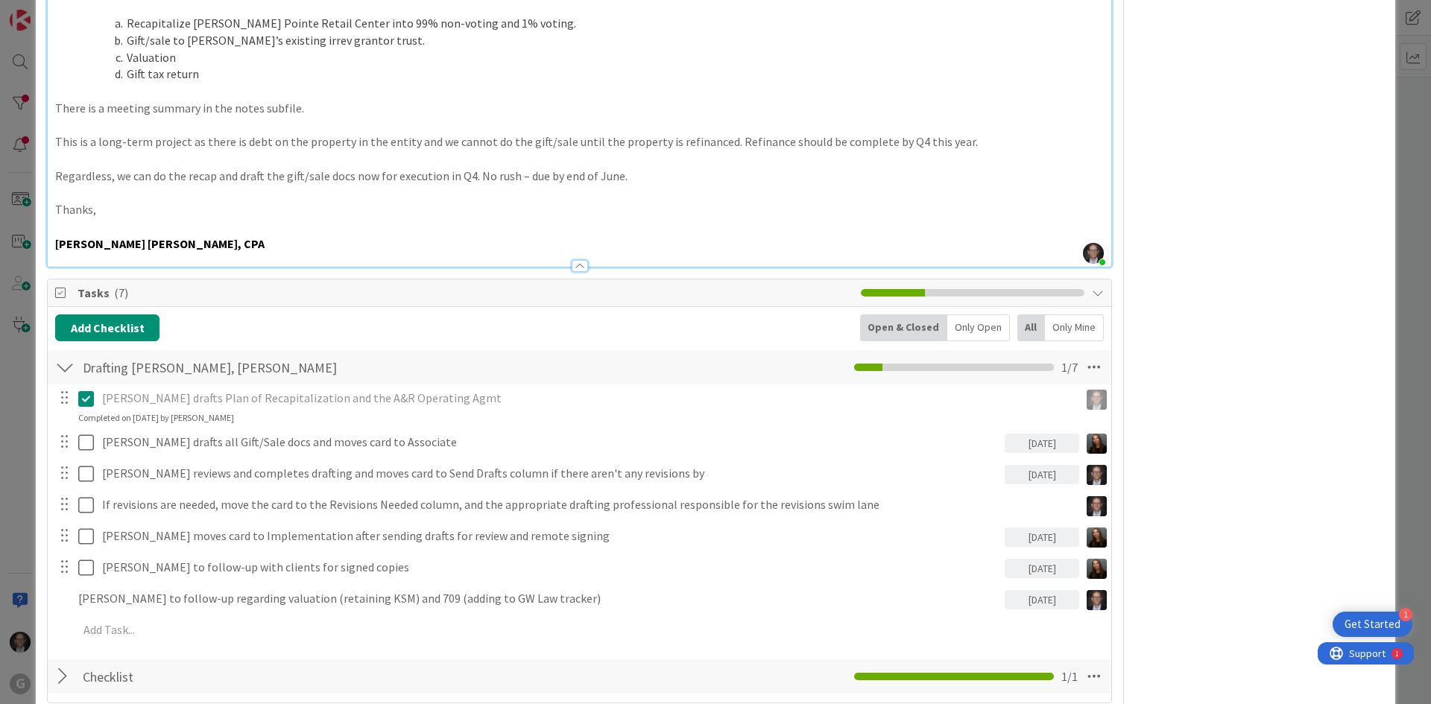
type textarea "x"
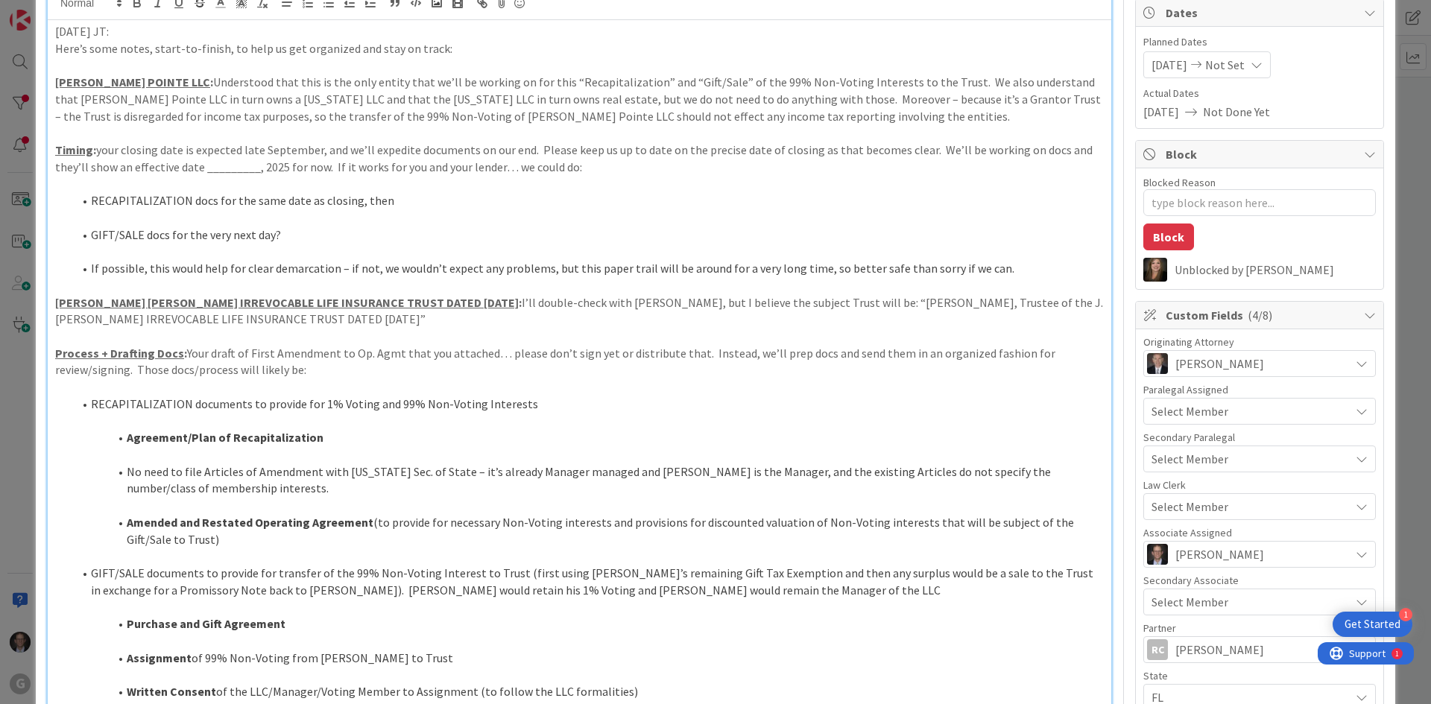
scroll to position [0, 0]
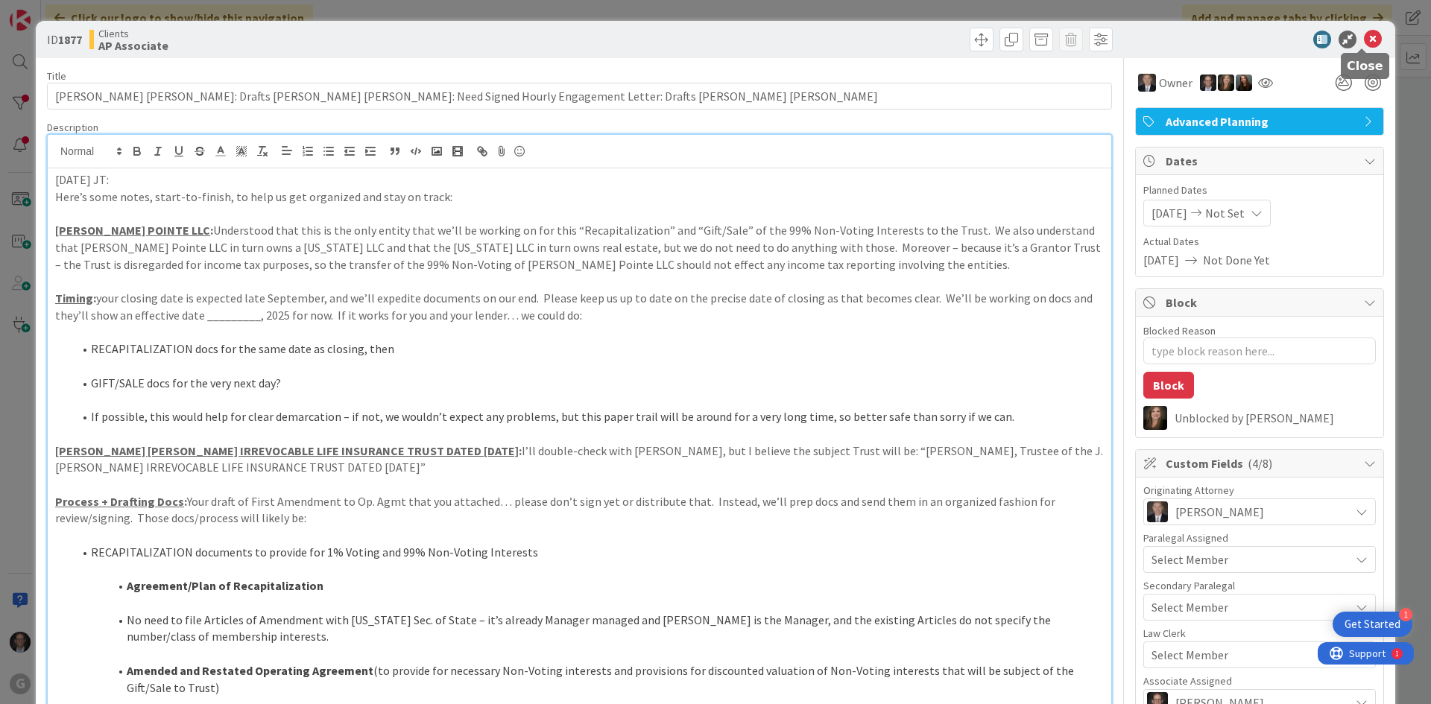
click at [1364, 38] on icon at bounding box center [1373, 40] width 18 height 18
